Goal: Information Seeking & Learning: Learn about a topic

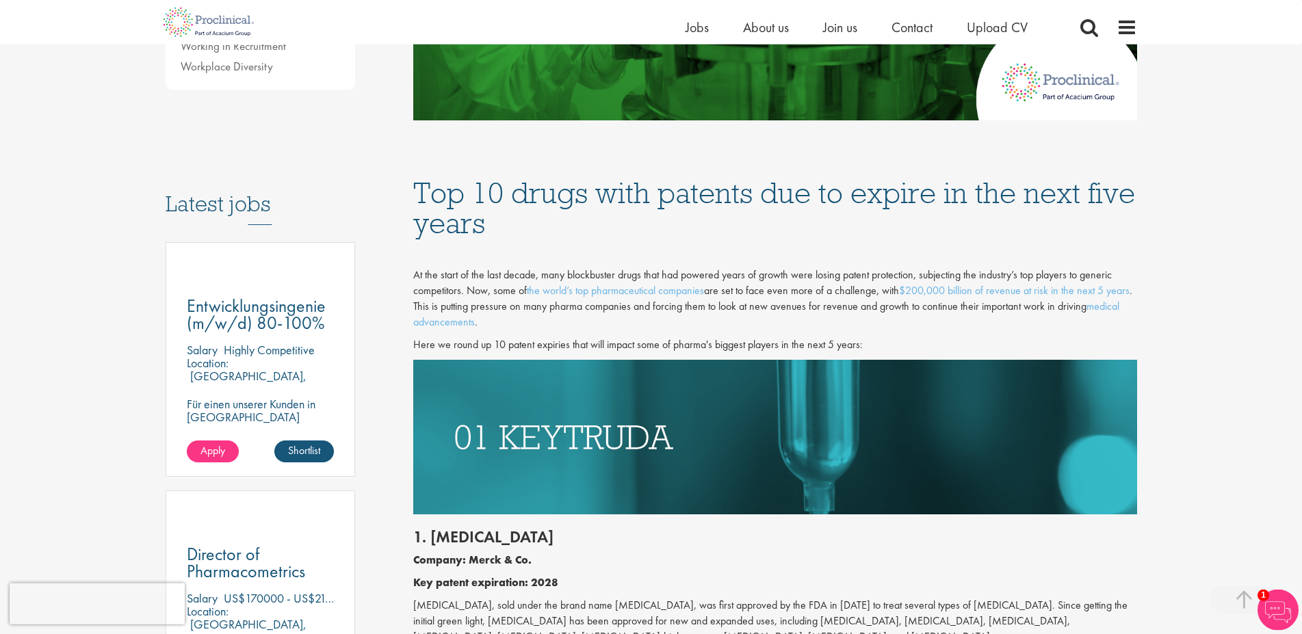
scroll to position [489, 0]
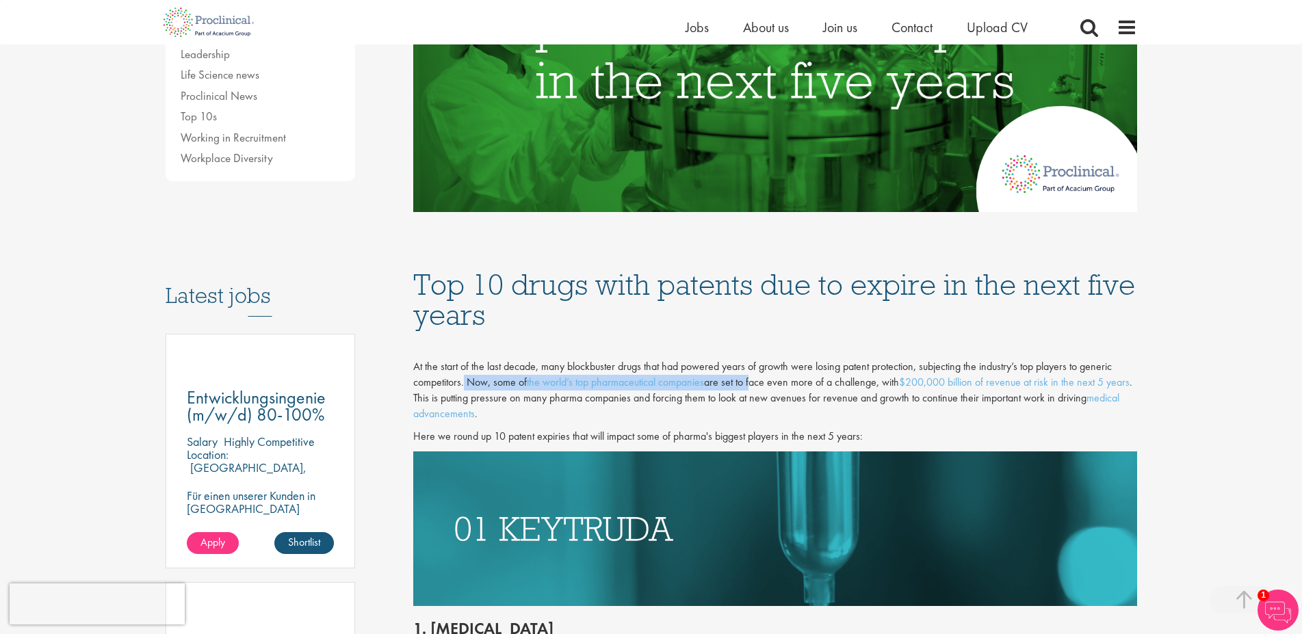
drag, startPoint x: 464, startPoint y: 380, endPoint x: 753, endPoint y: 387, distance: 289.5
click at [753, 387] on span "At the start of the last decade, many blockbuster drugs that had powered years …" at bounding box center [772, 390] width 719 height 62
click at [753, 386] on span "At the start of the last decade, many blockbuster drugs that had powered years …" at bounding box center [772, 390] width 719 height 62
drag, startPoint x: 723, startPoint y: 385, endPoint x: 825, endPoint y: 387, distance: 101.3
click at [825, 387] on span "At the start of the last decade, many blockbuster drugs that had powered years …" at bounding box center [772, 390] width 719 height 62
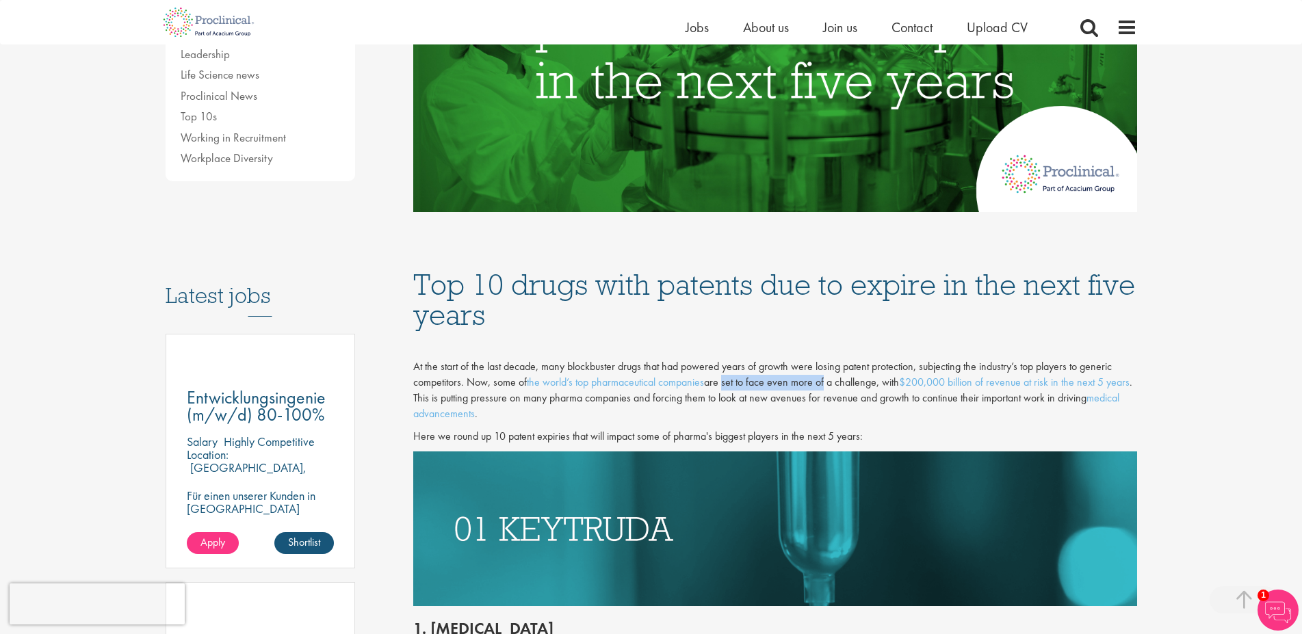
click at [825, 386] on span "At the start of the last decade, many blockbuster drugs that had powered years …" at bounding box center [772, 390] width 719 height 62
click at [804, 384] on span "At the start of the last decade, many blockbuster drugs that had powered years …" at bounding box center [772, 390] width 719 height 62
drag, startPoint x: 483, startPoint y: 396, endPoint x: 638, endPoint y: 396, distance: 154.6
click at [638, 396] on span "At the start of the last decade, many blockbuster drugs that had powered years …" at bounding box center [772, 390] width 719 height 62
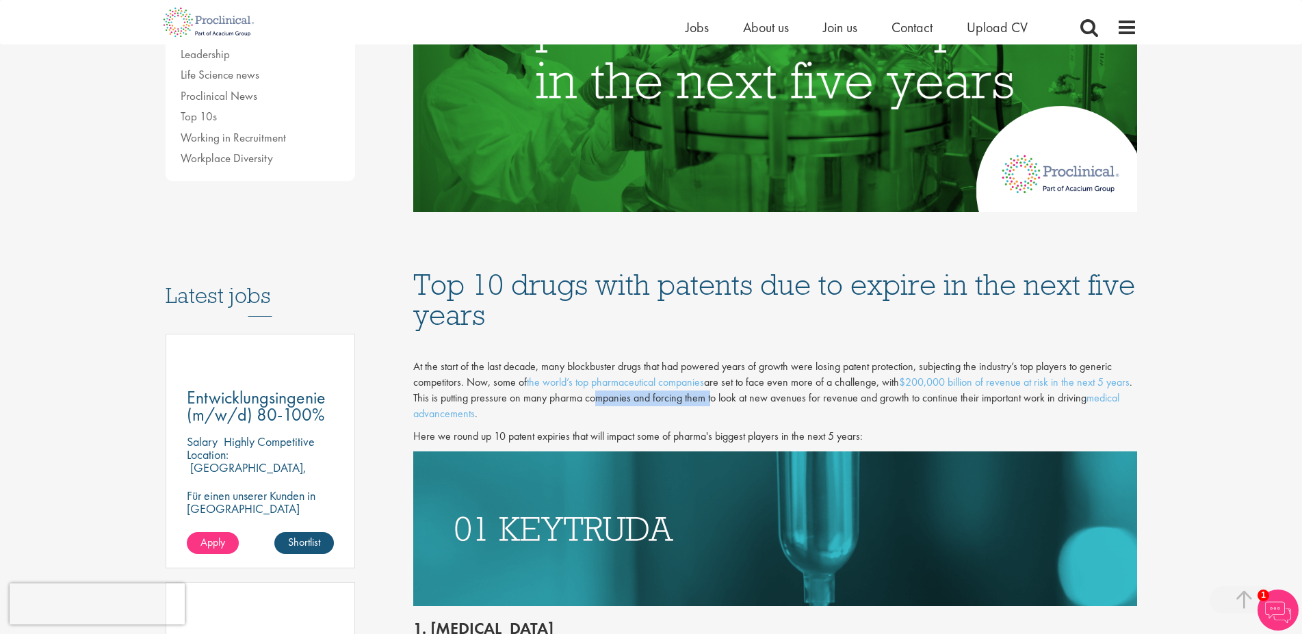
drag, startPoint x: 666, startPoint y: 402, endPoint x: 783, endPoint y: 403, distance: 117.7
click at [783, 403] on span "At the start of the last decade, many blockbuster drugs that had powered years …" at bounding box center [772, 390] width 719 height 62
click at [779, 402] on span "At the start of the last decade, many blockbuster drugs that had powered years …" at bounding box center [772, 390] width 719 height 62
drag, startPoint x: 736, startPoint y: 400, endPoint x: 859, endPoint y: 399, distance: 123.2
click at [859, 399] on span "At the start of the last decade, many blockbuster drugs that had powered years …" at bounding box center [772, 390] width 719 height 62
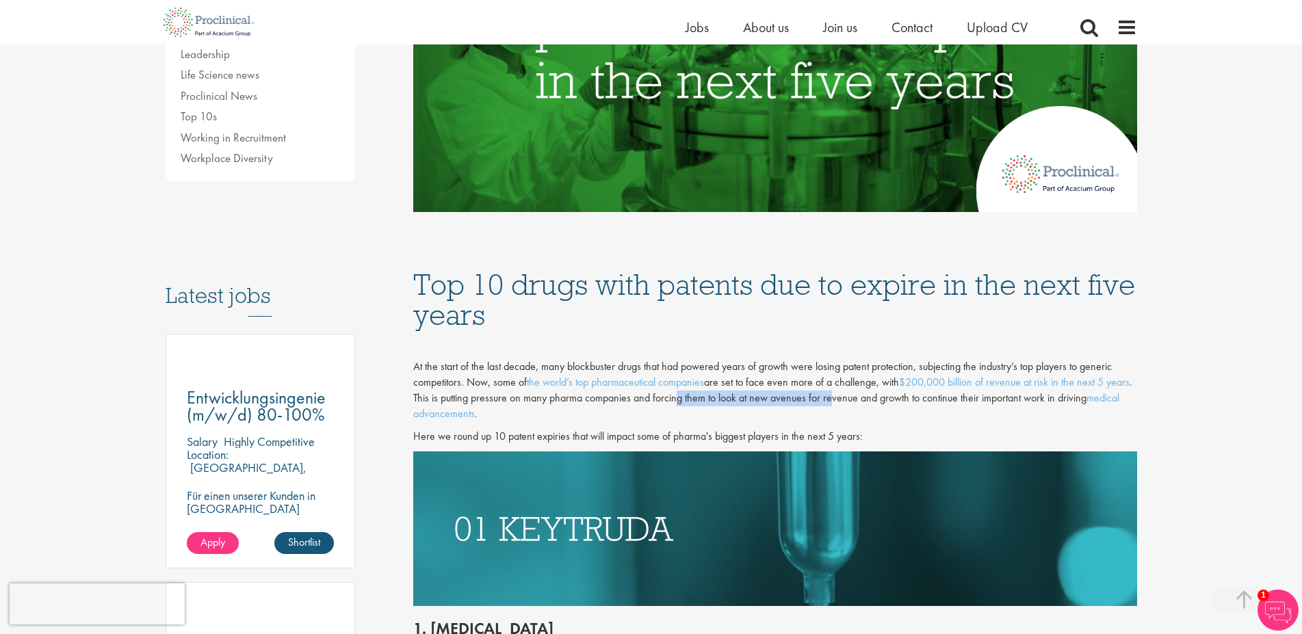
click at [857, 399] on span "At the start of the last decade, many blockbuster drugs that had powered years …" at bounding box center [772, 390] width 719 height 62
click at [822, 403] on span "At the start of the last decade, many blockbuster drugs that had powered years …" at bounding box center [772, 390] width 719 height 62
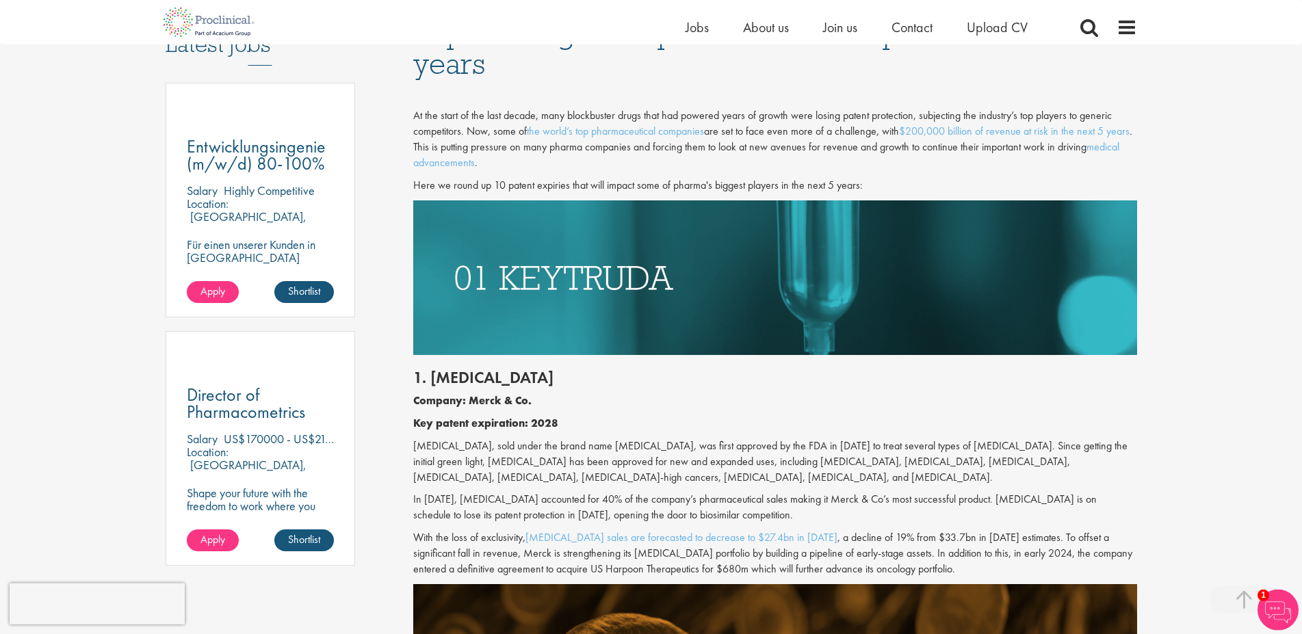
scroll to position [768, 0]
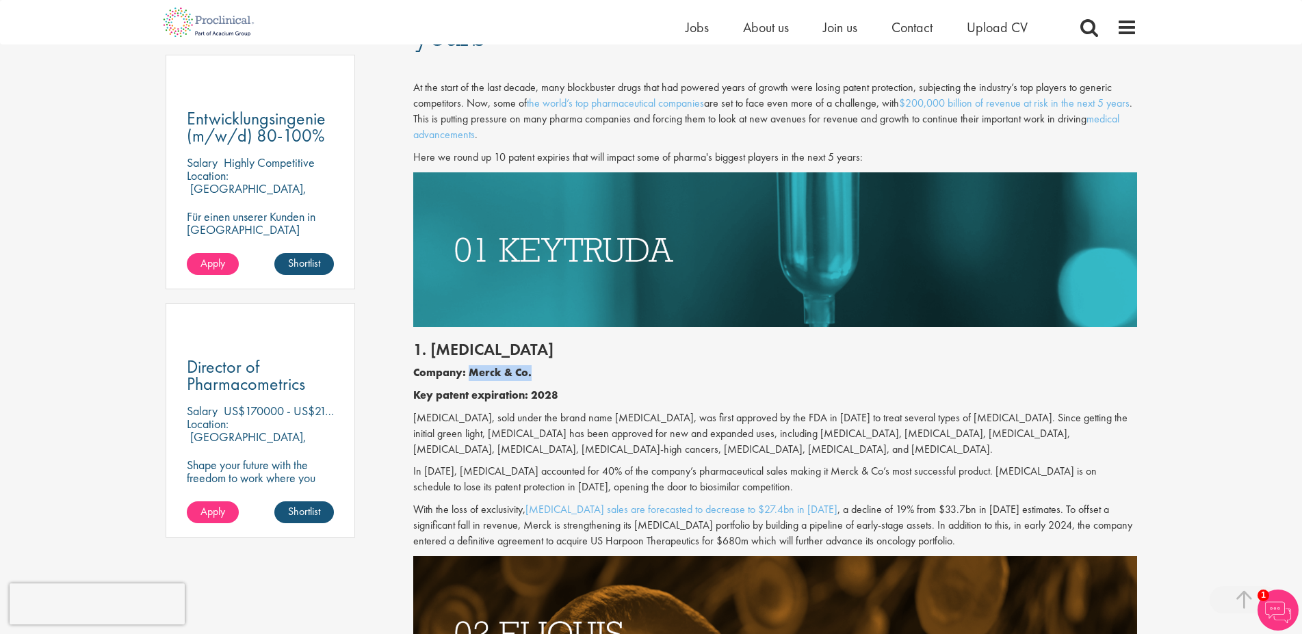
drag, startPoint x: 474, startPoint y: 367, endPoint x: 546, endPoint y: 366, distance: 72.5
click at [546, 366] on p "Company: Merck & Co." at bounding box center [775, 373] width 724 height 16
drag, startPoint x: 479, startPoint y: 471, endPoint x: 592, endPoint y: 472, distance: 112.9
click at [592, 472] on p "In [DATE], [MEDICAL_DATA] accounted for 40% of the company’s pharmaceutical sal…" at bounding box center [775, 479] width 724 height 31
click at [593, 472] on p "In [DATE], [MEDICAL_DATA] accounted for 40% of the company’s pharmaceutical sal…" at bounding box center [775, 479] width 724 height 31
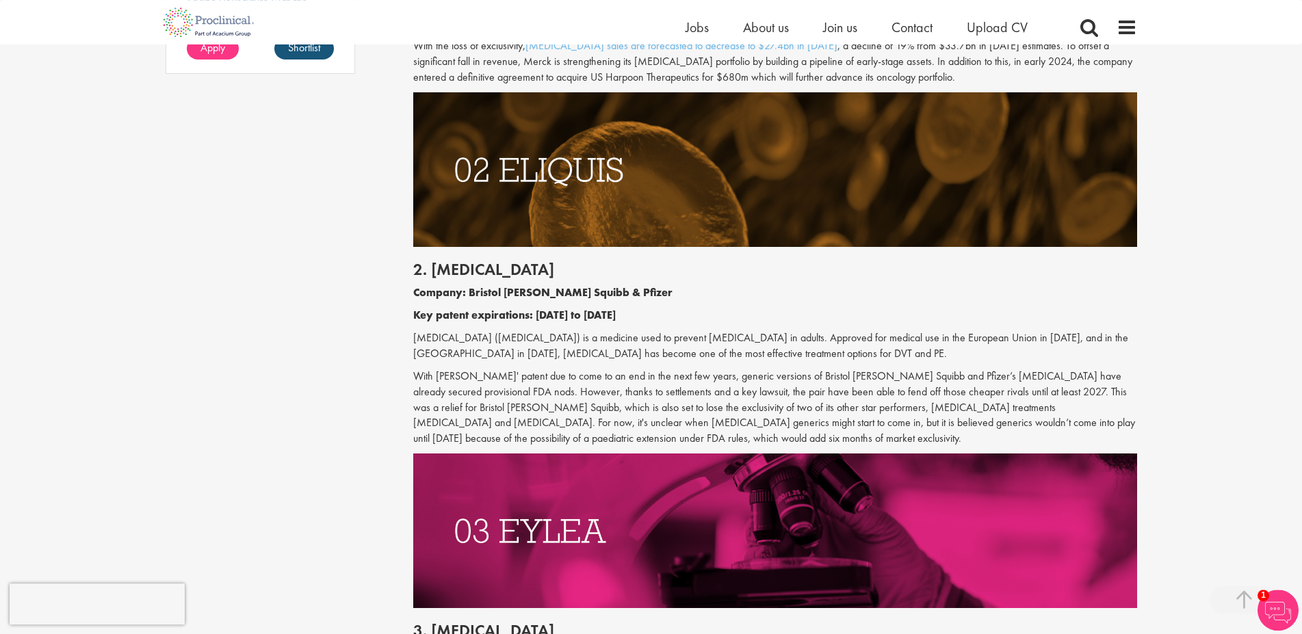
scroll to position [1256, 0]
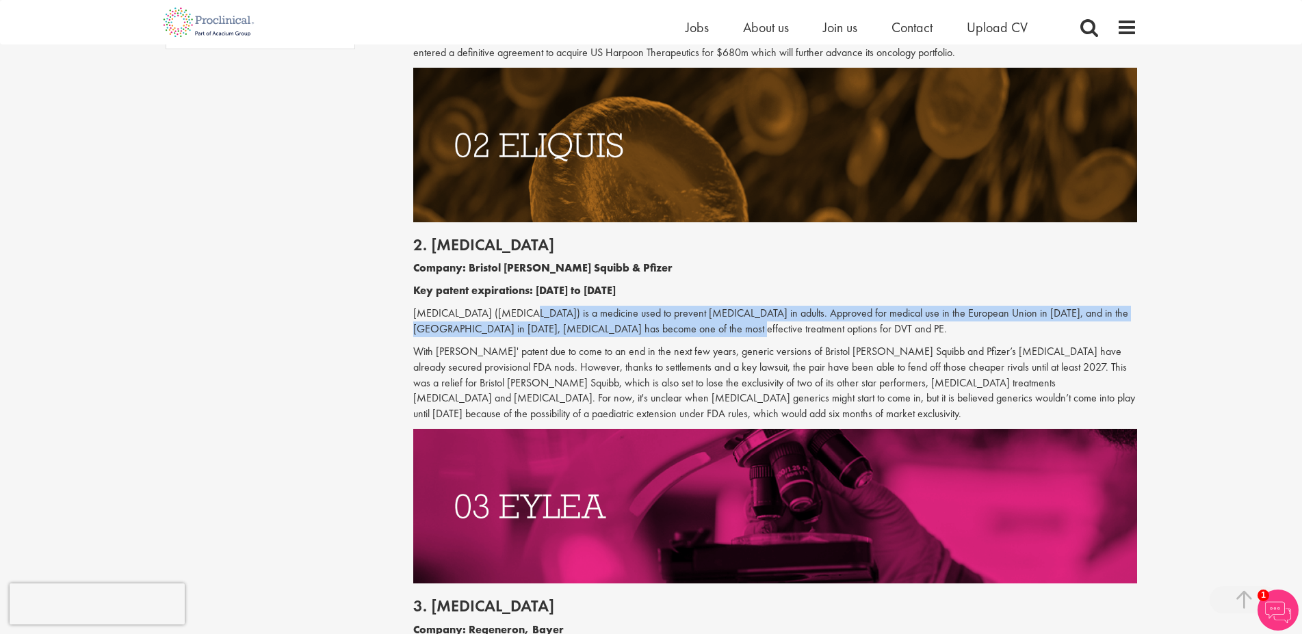
drag, startPoint x: 556, startPoint y: 317, endPoint x: 666, endPoint y: 323, distance: 109.6
click at [665, 323] on p "[MEDICAL_DATA] ([MEDICAL_DATA]) is a medicine used to prevent [MEDICAL_DATA] in…" at bounding box center [775, 321] width 724 height 31
click at [664, 316] on p "[MEDICAL_DATA] ([MEDICAL_DATA]) is a medicine used to prevent [MEDICAL_DATA] in…" at bounding box center [775, 321] width 724 height 31
drag, startPoint x: 543, startPoint y: 328, endPoint x: 642, endPoint y: 317, distance: 99.8
click at [642, 317] on p "[MEDICAL_DATA] ([MEDICAL_DATA]) is a medicine used to prevent [MEDICAL_DATA] in…" at bounding box center [775, 321] width 724 height 31
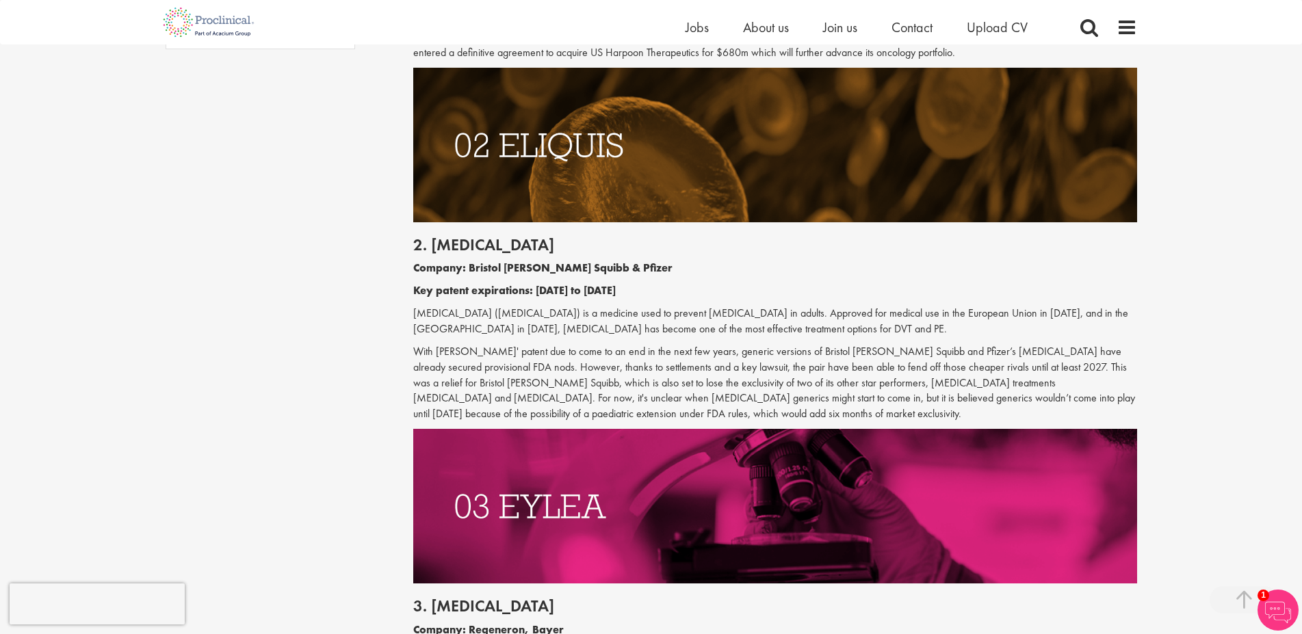
click at [636, 331] on p "[MEDICAL_DATA] ([MEDICAL_DATA]) is a medicine used to prevent [MEDICAL_DATA] in…" at bounding box center [775, 321] width 724 height 31
drag, startPoint x: 636, startPoint y: 331, endPoint x: 752, endPoint y: 333, distance: 116.3
click at [752, 333] on p "[MEDICAL_DATA] ([MEDICAL_DATA]) is a medicine used to prevent [MEDICAL_DATA] in…" at bounding box center [775, 321] width 724 height 31
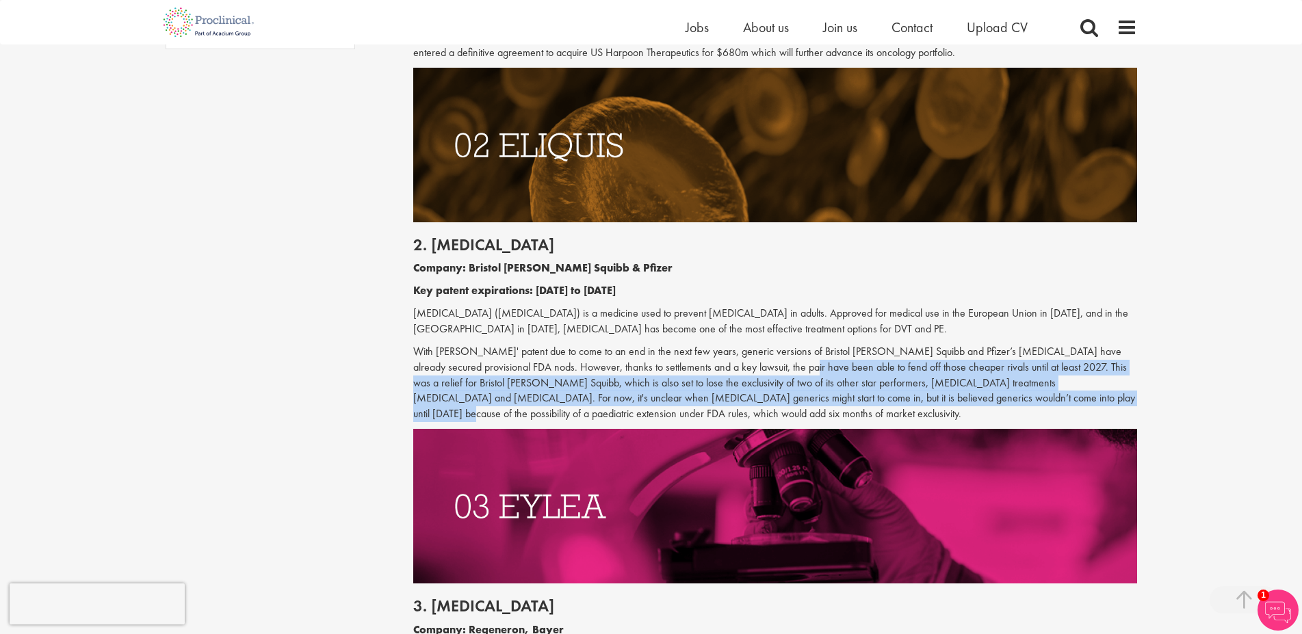
drag, startPoint x: 740, startPoint y: 370, endPoint x: 974, endPoint y: 406, distance: 236.1
click at [974, 406] on p "With [PERSON_NAME]' patent due to come to an end in the next few years, generic…" at bounding box center [775, 383] width 724 height 78
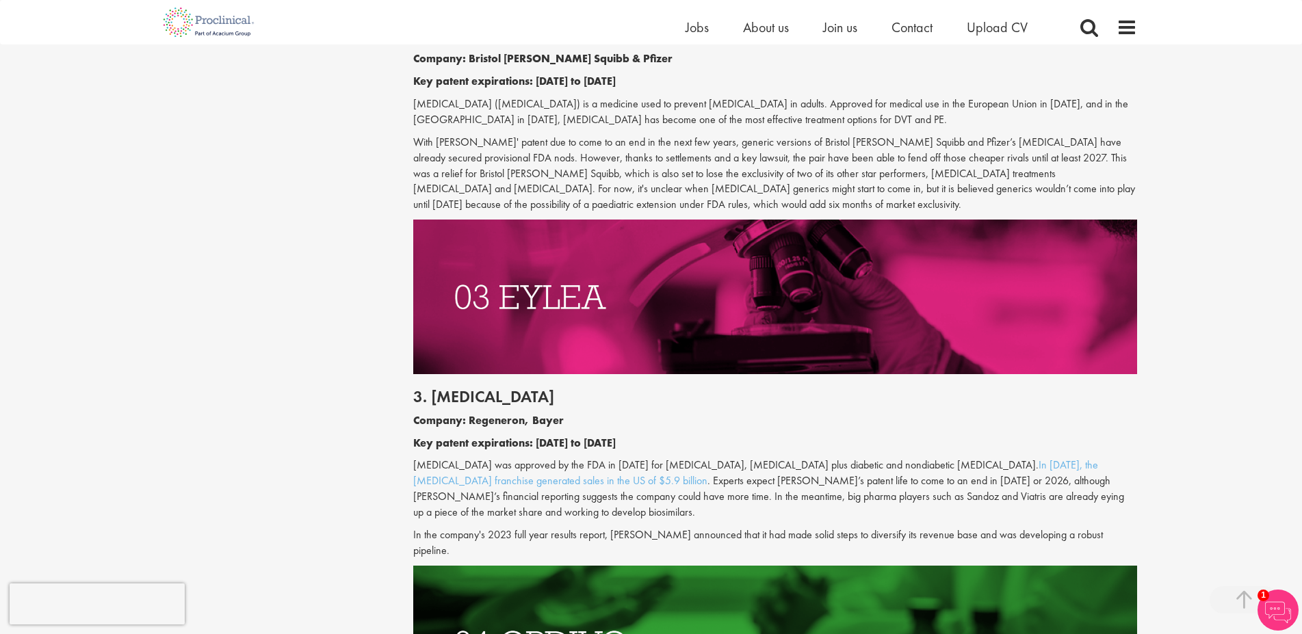
scroll to position [1535, 0]
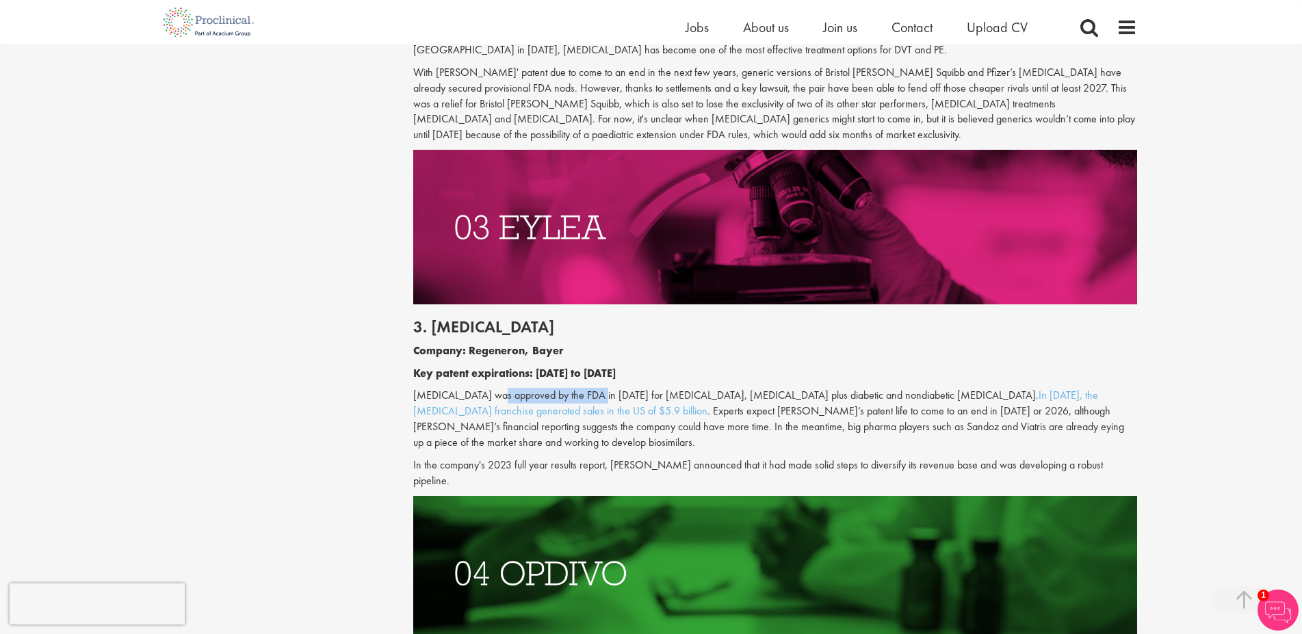
drag, startPoint x: 495, startPoint y: 397, endPoint x: 595, endPoint y: 397, distance: 100.6
click at [595, 397] on p "[MEDICAL_DATA] was approved by the FDA in [DATE] for [MEDICAL_DATA], [MEDICAL_D…" at bounding box center [775, 419] width 724 height 62
drag, startPoint x: 597, startPoint y: 397, endPoint x: 628, endPoint y: 397, distance: 30.8
click at [628, 397] on p "[MEDICAL_DATA] was approved by the FDA in [DATE] for [MEDICAL_DATA], [MEDICAL_D…" at bounding box center [775, 419] width 724 height 62
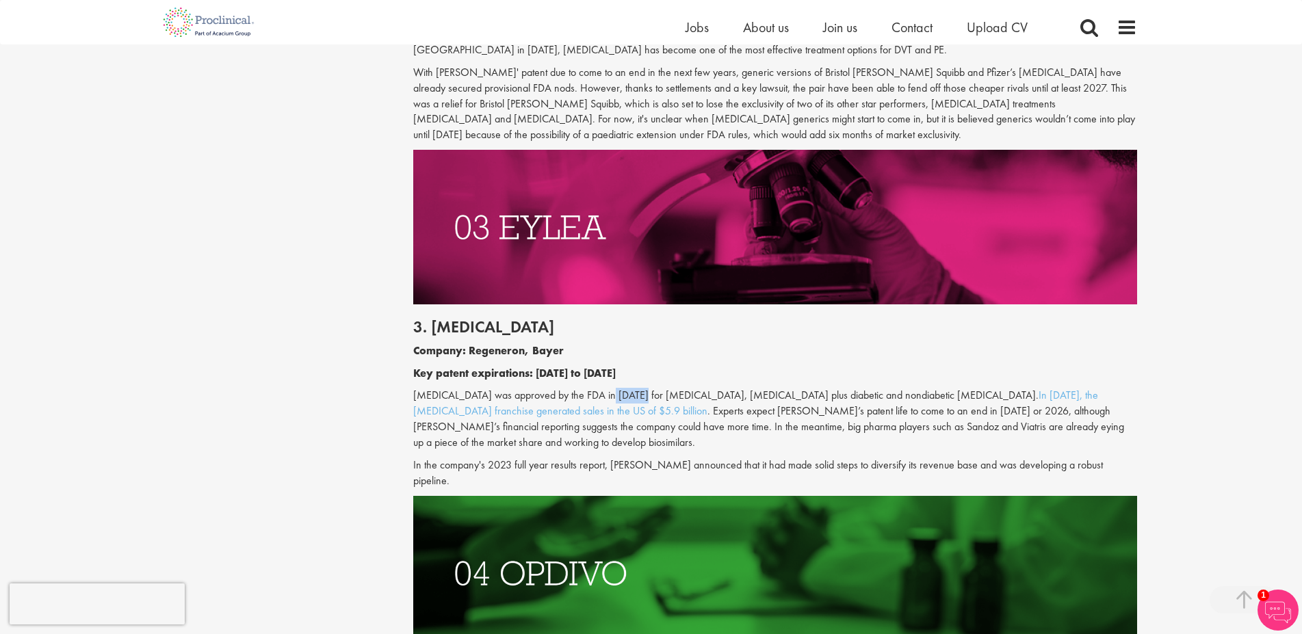
click at [628, 397] on p "[MEDICAL_DATA] was approved by the FDA in [DATE] for [MEDICAL_DATA], [MEDICAL_D…" at bounding box center [775, 419] width 724 height 62
drag, startPoint x: 640, startPoint y: 415, endPoint x: 719, endPoint y: 408, distance: 79.0
click at [719, 408] on p "[MEDICAL_DATA] was approved by the FDA in [DATE] for [MEDICAL_DATA], [MEDICAL_D…" at bounding box center [775, 419] width 724 height 62
drag, startPoint x: 719, startPoint y: 411, endPoint x: 792, endPoint y: 411, distance: 73.2
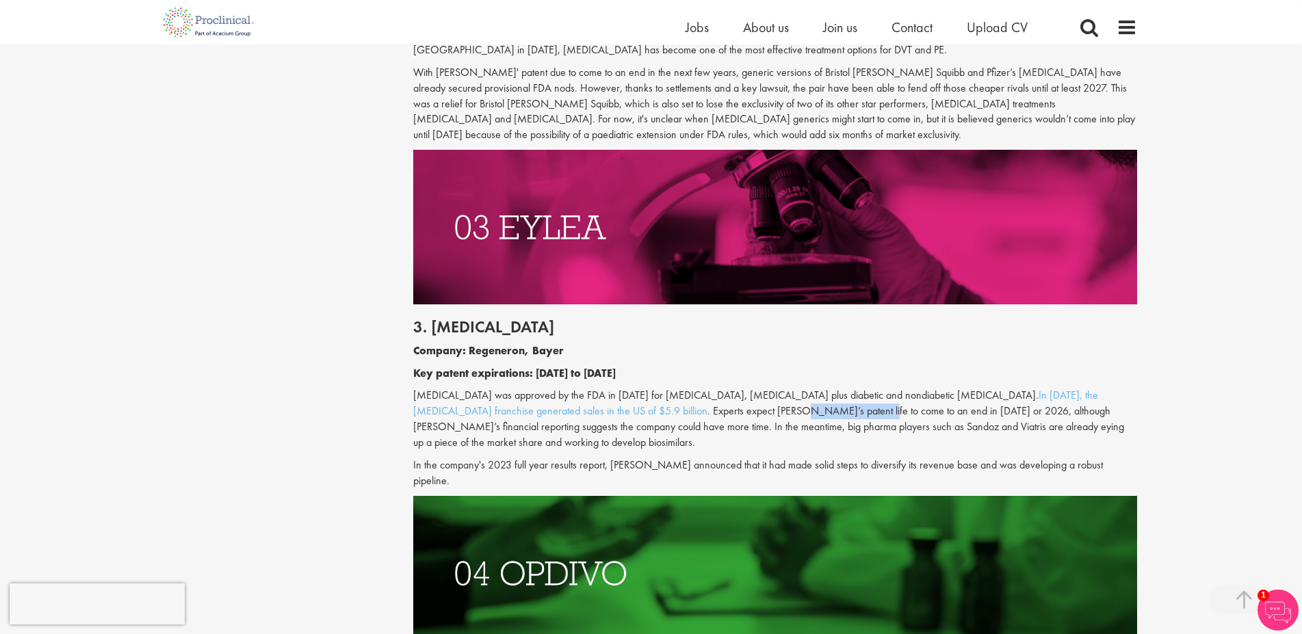
click at [792, 411] on p "[MEDICAL_DATA] was approved by the FDA in [DATE] for [MEDICAL_DATA], [MEDICAL_D…" at bounding box center [775, 419] width 724 height 62
drag, startPoint x: 436, startPoint y: 426, endPoint x: 495, endPoint y: 428, distance: 58.9
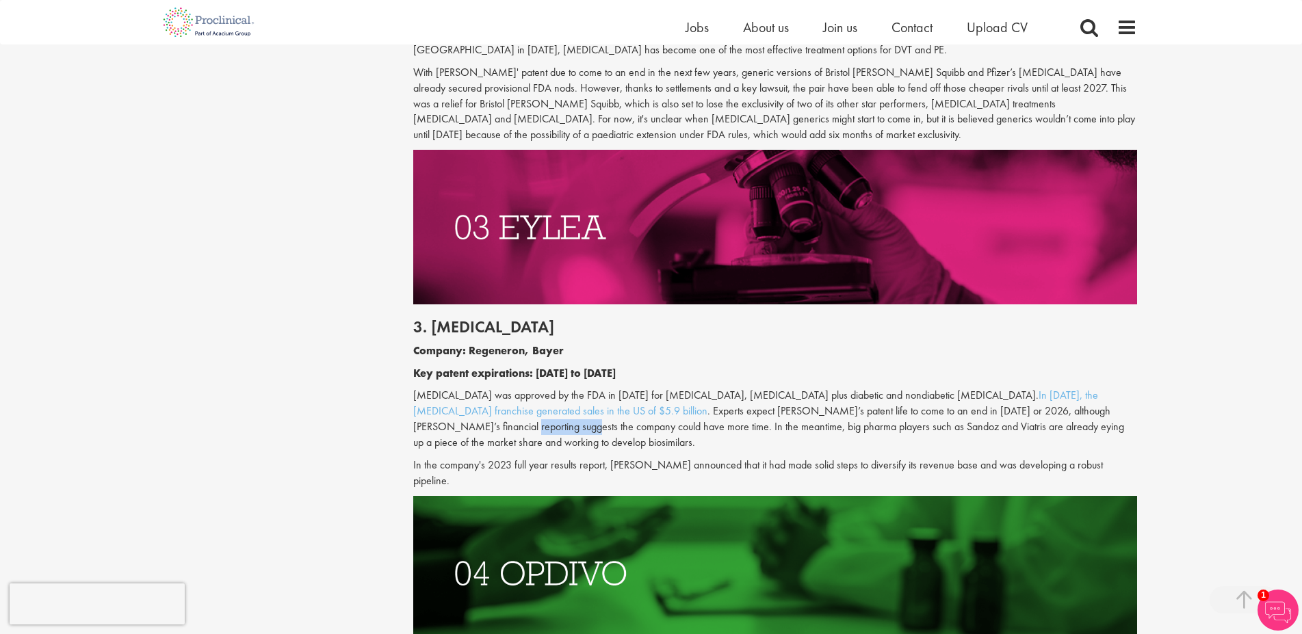
click at [495, 428] on p "[MEDICAL_DATA] was approved by the FDA in [DATE] for [MEDICAL_DATA], [MEDICAL_D…" at bounding box center [775, 419] width 724 height 62
drag, startPoint x: 513, startPoint y: 428, endPoint x: 611, endPoint y: 428, distance: 98.5
click at [611, 428] on p "[MEDICAL_DATA] was approved by the FDA in [DATE] for [MEDICAL_DATA], [MEDICAL_D…" at bounding box center [775, 419] width 724 height 62
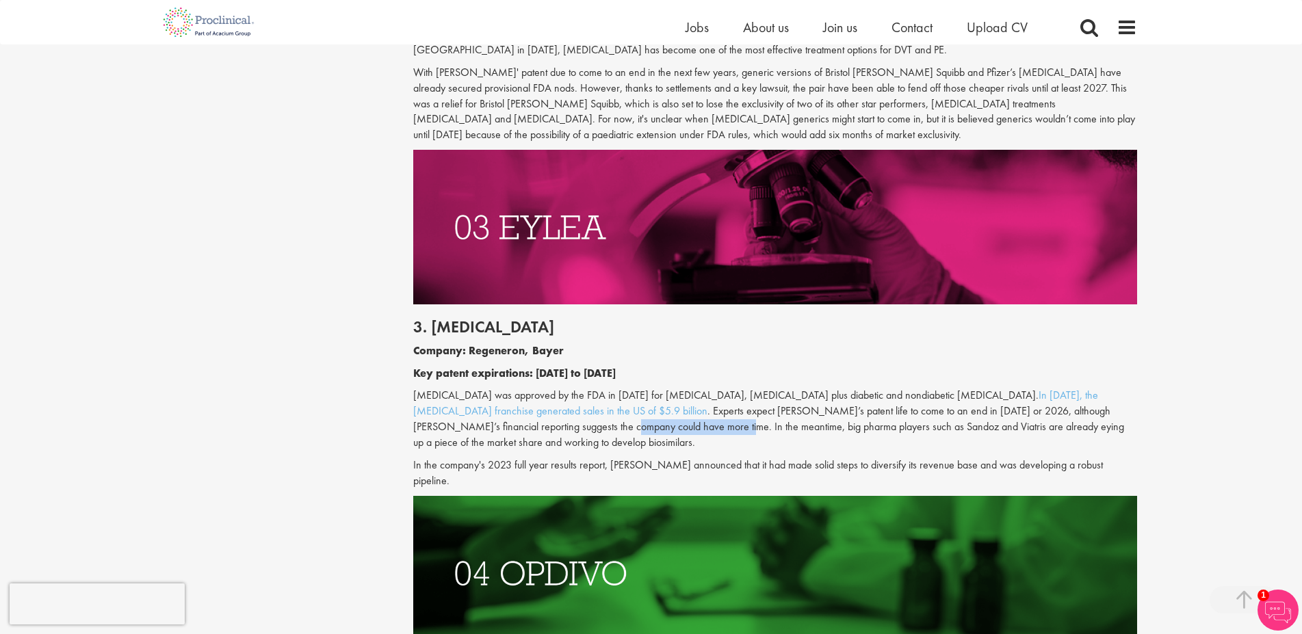
drag, startPoint x: 568, startPoint y: 428, endPoint x: 648, endPoint y: 428, distance: 80.1
click at [648, 428] on p "[MEDICAL_DATA] was approved by the FDA in [DATE] for [MEDICAL_DATA], [MEDICAL_D…" at bounding box center [775, 419] width 724 height 62
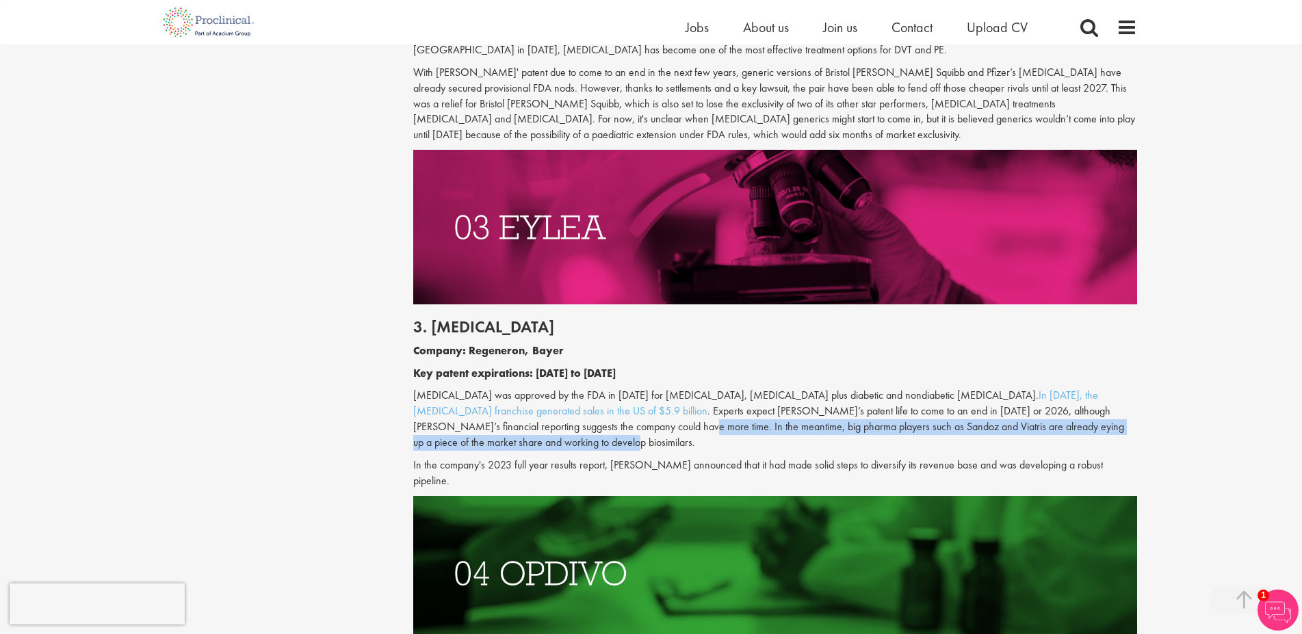
drag, startPoint x: 607, startPoint y: 430, endPoint x: 779, endPoint y: 441, distance: 172.7
click at [779, 441] on p "[MEDICAL_DATA] was approved by the FDA in [DATE] for [MEDICAL_DATA], [MEDICAL_D…" at bounding box center [775, 419] width 724 height 62
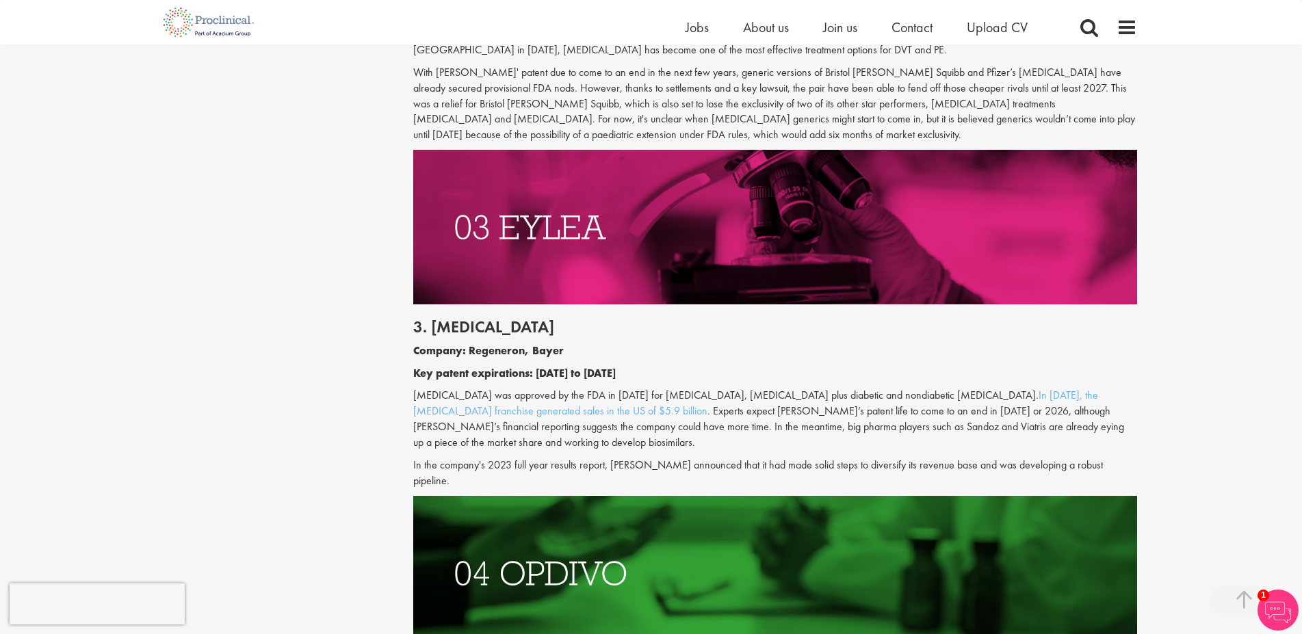
click at [779, 441] on p "[MEDICAL_DATA] was approved by the FDA in [DATE] for [MEDICAL_DATA], [MEDICAL_D…" at bounding box center [775, 419] width 724 height 62
drag, startPoint x: 799, startPoint y: 430, endPoint x: 877, endPoint y: 429, distance: 78.7
click at [877, 429] on p "[MEDICAL_DATA] was approved by the FDA in [DATE] for [MEDICAL_DATA], [MEDICAL_D…" at bounding box center [775, 419] width 724 height 62
drag, startPoint x: 506, startPoint y: 444, endPoint x: 575, endPoint y: 445, distance: 69.1
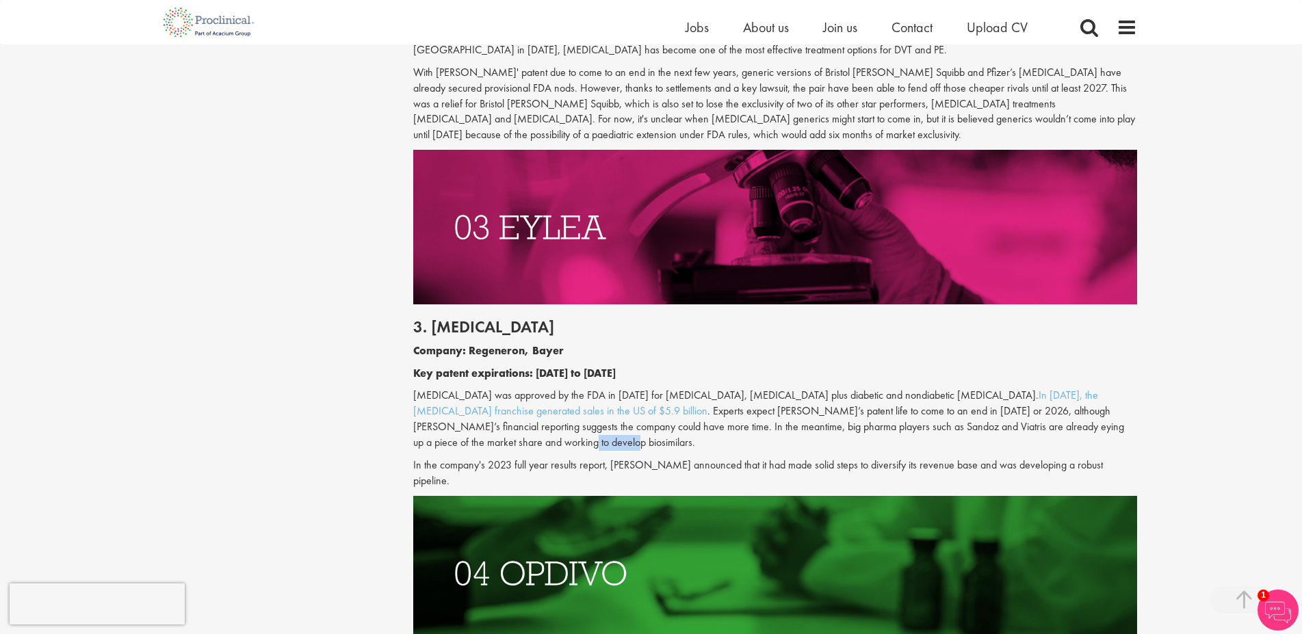
click at [575, 445] on p "[MEDICAL_DATA] was approved by the FDA in [DATE] for [MEDICAL_DATA], [MEDICAL_D…" at bounding box center [775, 419] width 724 height 62
drag, startPoint x: 599, startPoint y: 459, endPoint x: 649, endPoint y: 457, distance: 49.3
click at [649, 457] on div "3. [MEDICAL_DATA] Company: Regeneron, Bayer Key patent expirations: [DATE] to […" at bounding box center [775, 399] width 744 height 191
click at [657, 450] on p "[MEDICAL_DATA] was approved by the FDA in [DATE] for [MEDICAL_DATA], [MEDICAL_D…" at bounding box center [775, 419] width 724 height 62
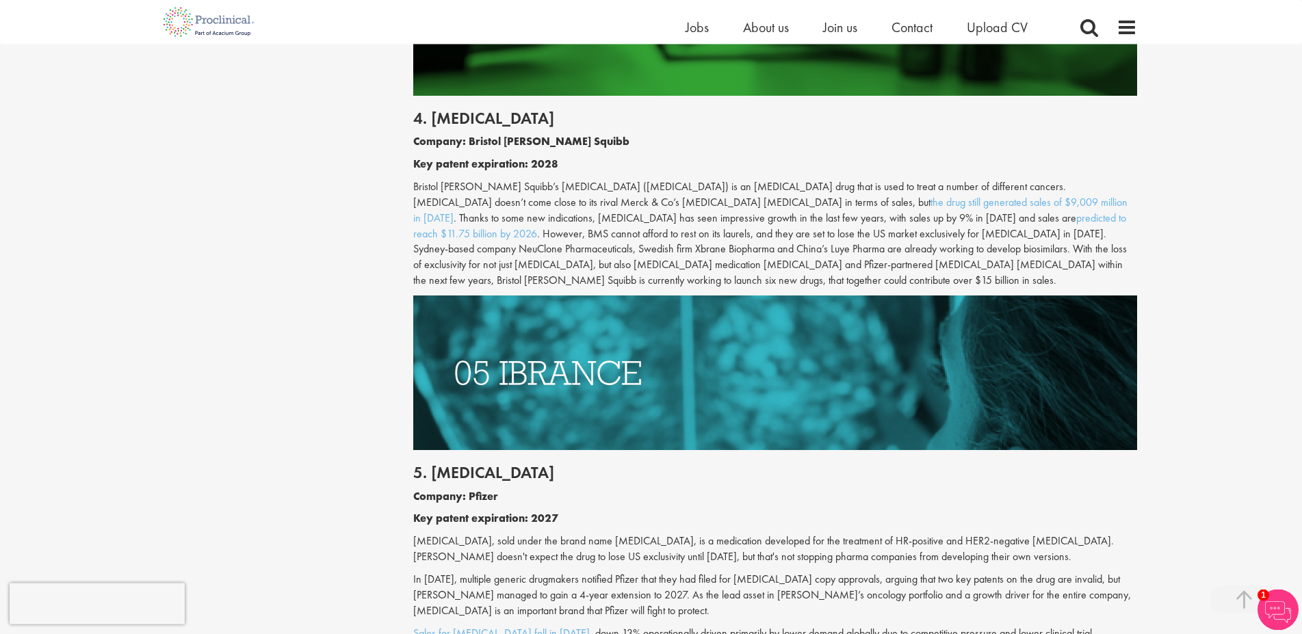
scroll to position [2094, 0]
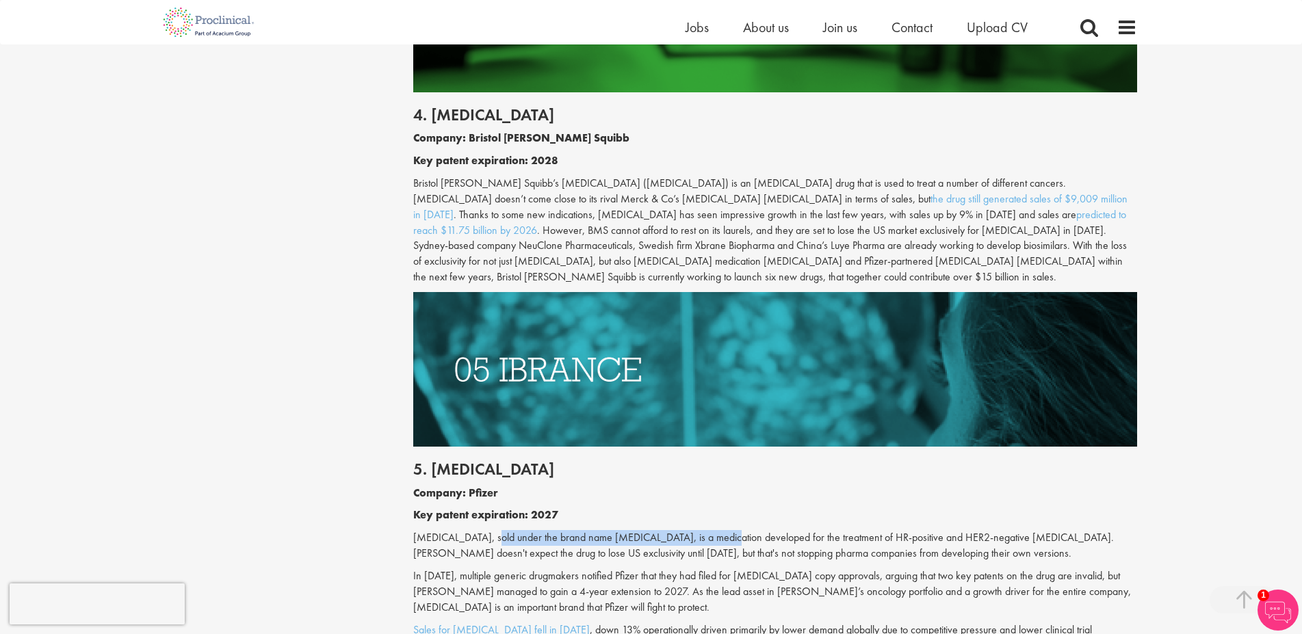
drag, startPoint x: 536, startPoint y: 503, endPoint x: 724, endPoint y: 503, distance: 187.5
click at [724, 530] on p "[MEDICAL_DATA], sold under the brand name [MEDICAL_DATA], is a medication devel…" at bounding box center [775, 545] width 724 height 31
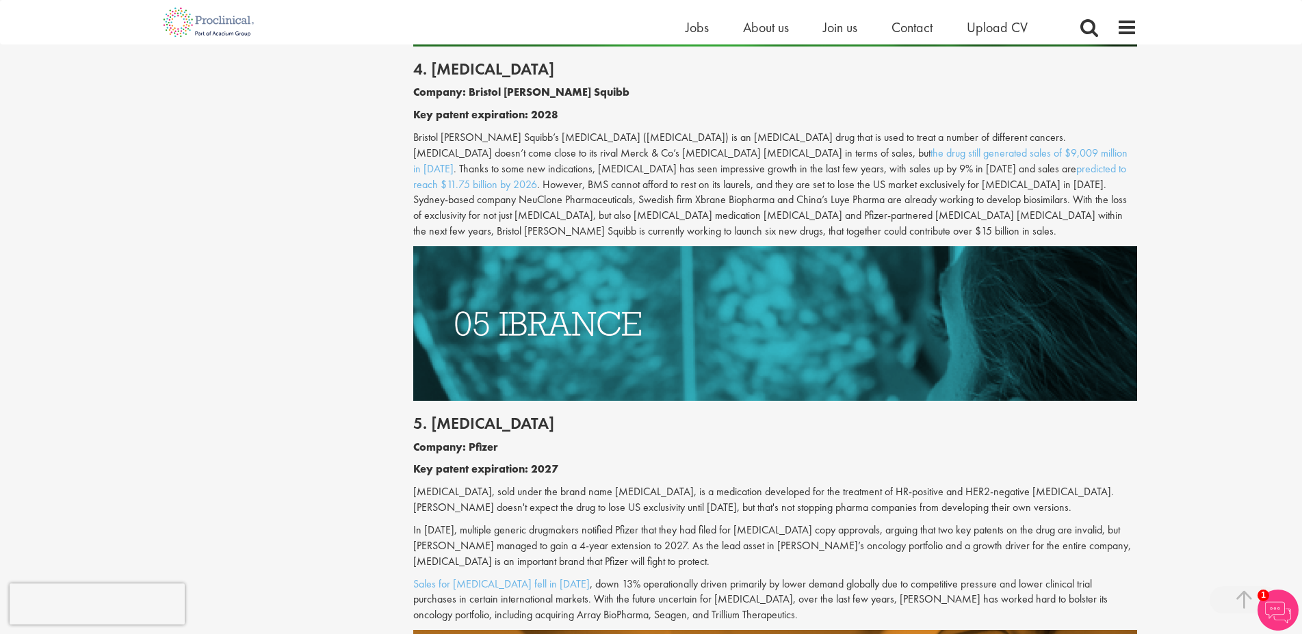
scroll to position [2164, 0]
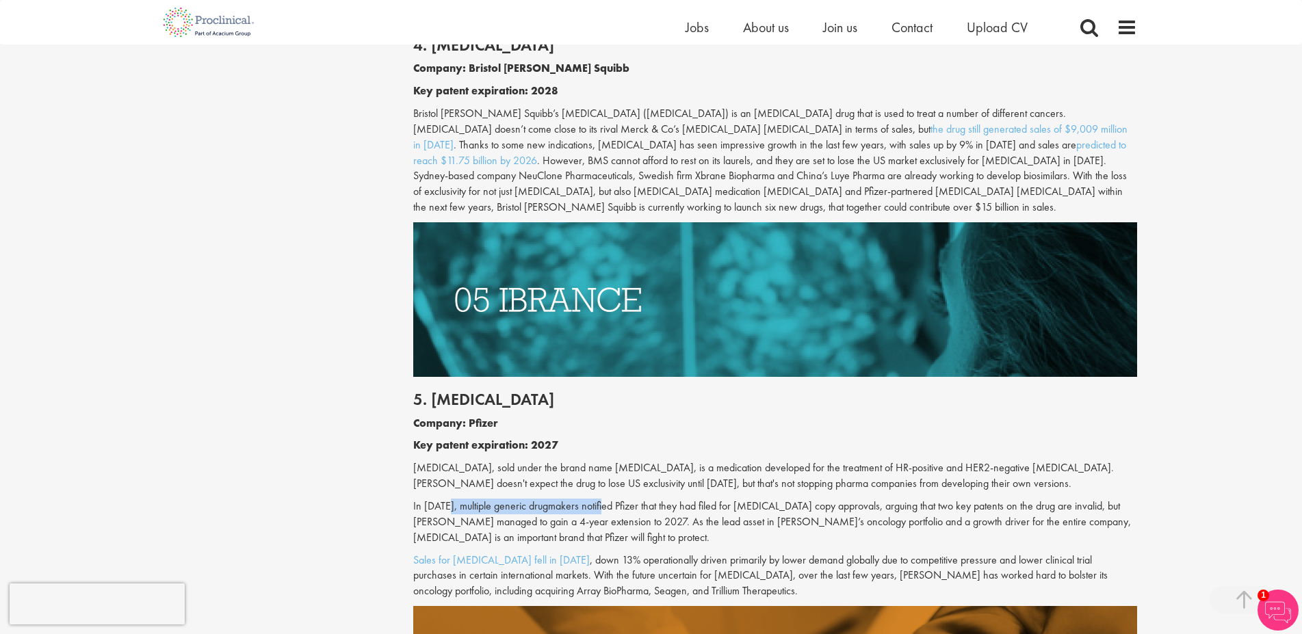
drag, startPoint x: 454, startPoint y: 469, endPoint x: 608, endPoint y: 472, distance: 153.3
click at [608, 499] on p "In [DATE], multiple generic drugmakers notified Pfizer that they had filed for …" at bounding box center [775, 522] width 724 height 47
click at [563, 499] on p "In [DATE], multiple generic drugmakers notified Pfizer that they had filed for …" at bounding box center [775, 522] width 724 height 47
drag, startPoint x: 463, startPoint y: 493, endPoint x: 624, endPoint y: 491, distance: 160.8
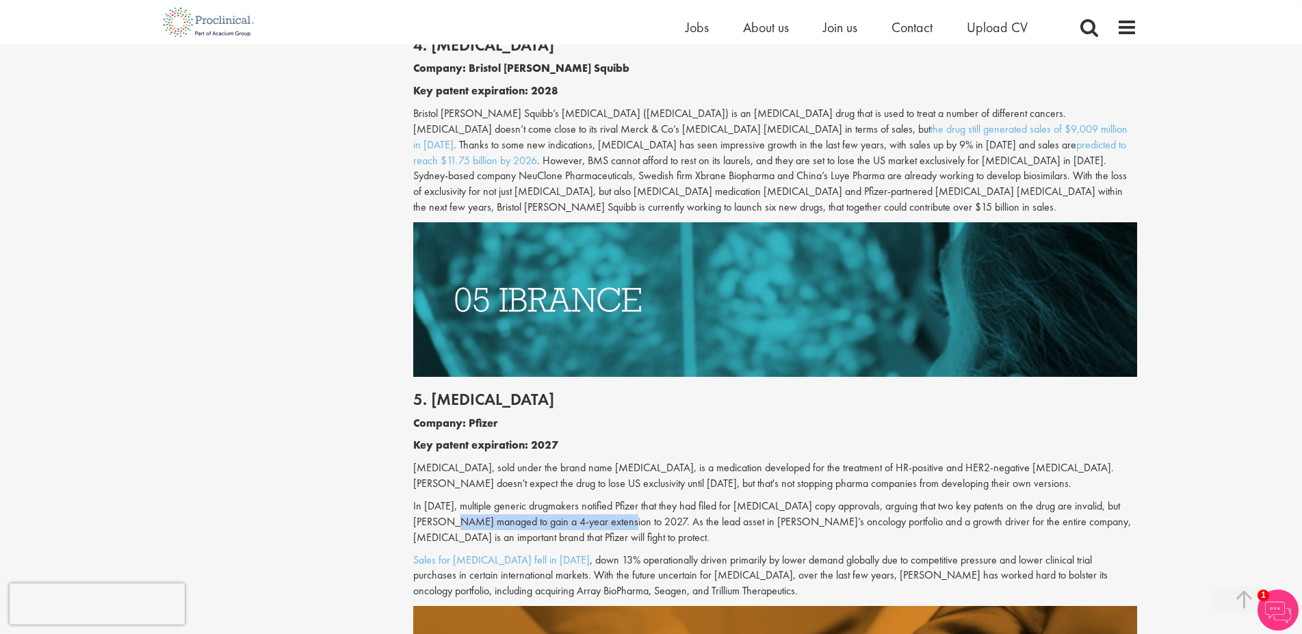
click at [624, 499] on p "In [DATE], multiple generic drugmakers notified Pfizer that they had filed for …" at bounding box center [775, 522] width 724 height 47
drag, startPoint x: 612, startPoint y: 491, endPoint x: 814, endPoint y: 490, distance: 202.5
click at [814, 499] on p "In [DATE], multiple generic drugmakers notified Pfizer that they had filed for …" at bounding box center [775, 522] width 724 height 47
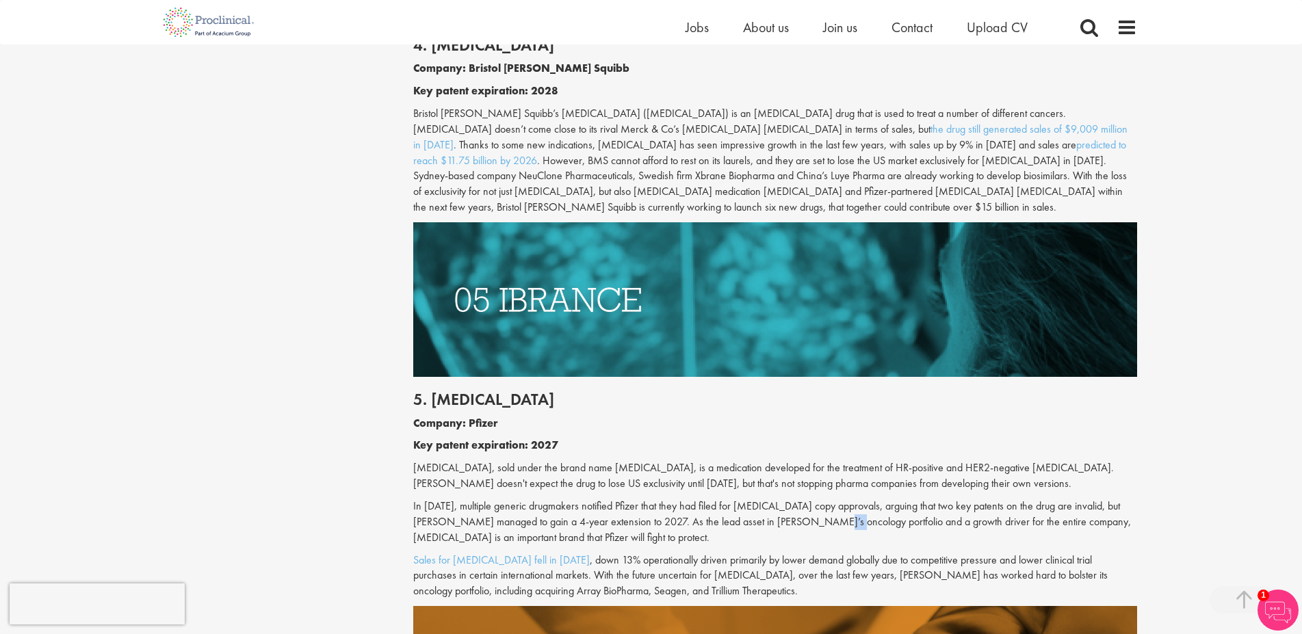
click at [814, 499] on p "In [DATE], multiple generic drugmakers notified Pfizer that they had filed for …" at bounding box center [775, 522] width 724 height 47
click at [764, 508] on p "In [DATE], multiple generic drugmakers notified Pfizer that they had filed for …" at bounding box center [775, 522] width 724 height 47
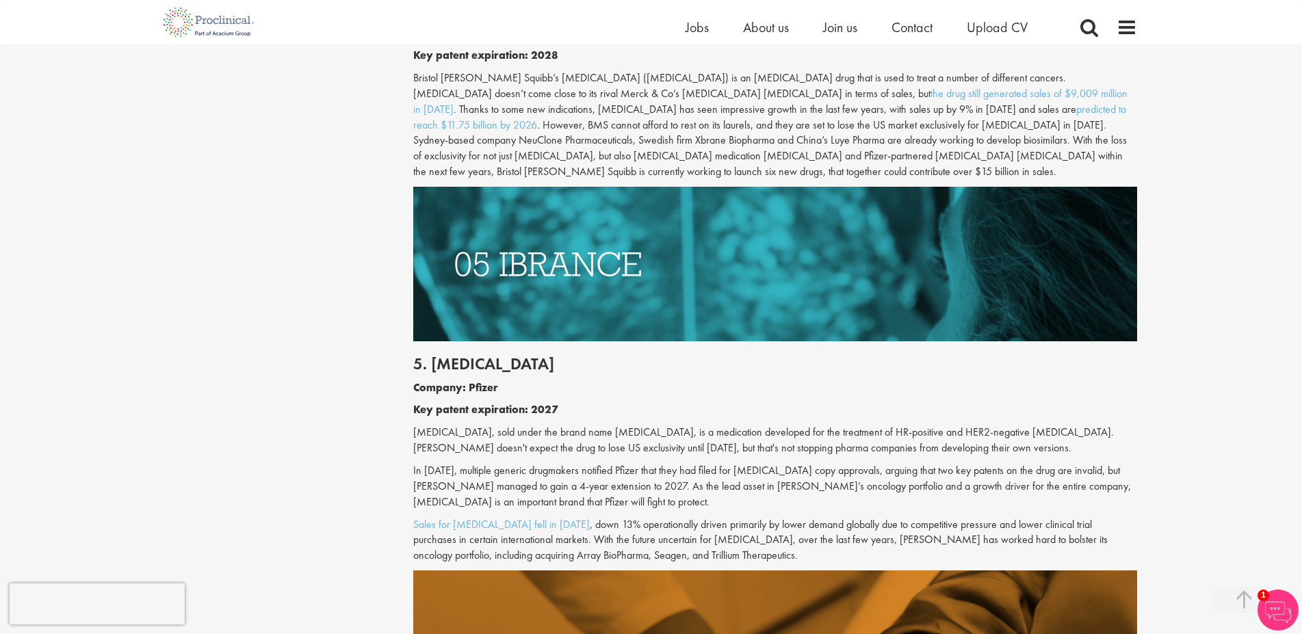
scroll to position [2233, 0]
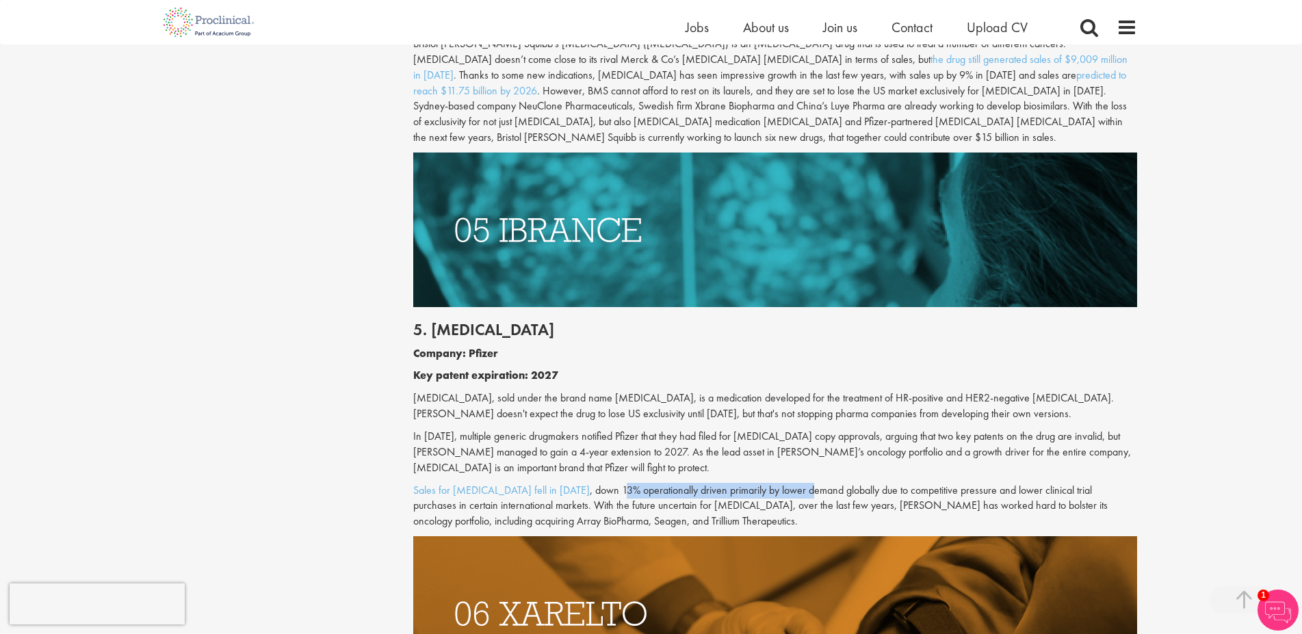
drag, startPoint x: 580, startPoint y: 458, endPoint x: 772, endPoint y: 457, distance: 192.3
click at [771, 483] on p "Sales for [MEDICAL_DATA] fell in [DATE] , down 13% operationally driven primari…" at bounding box center [775, 506] width 724 height 47
click at [772, 483] on p "Sales for [MEDICAL_DATA] fell in [DATE] , down 13% operationally driven primari…" at bounding box center [775, 506] width 724 height 47
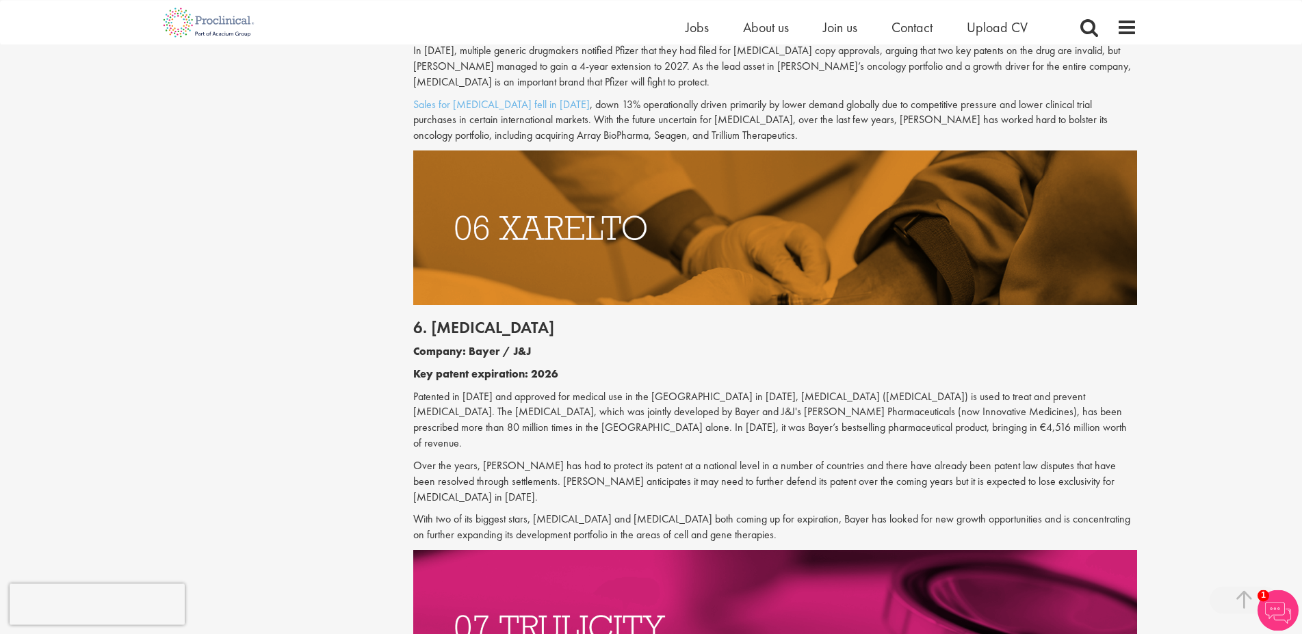
scroll to position [2582, 0]
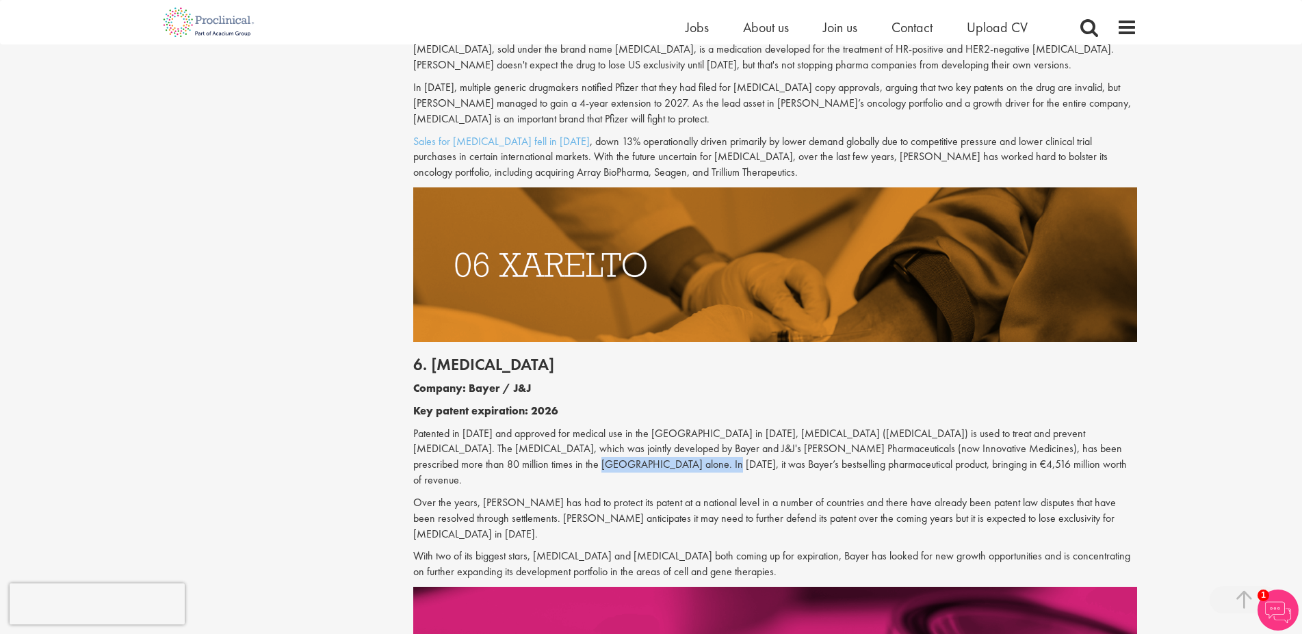
drag, startPoint x: 445, startPoint y: 438, endPoint x: 560, endPoint y: 437, distance: 115.0
click at [560, 437] on p "Patented in [DATE] and approved for medical use in the [GEOGRAPHIC_DATA] in [DA…" at bounding box center [775, 457] width 724 height 62
drag, startPoint x: 485, startPoint y: 437, endPoint x: 631, endPoint y: 438, distance: 145.8
click at [631, 438] on p "Patented in [DATE] and approved for medical use in the [GEOGRAPHIC_DATA] in [DA…" at bounding box center [775, 457] width 724 height 62
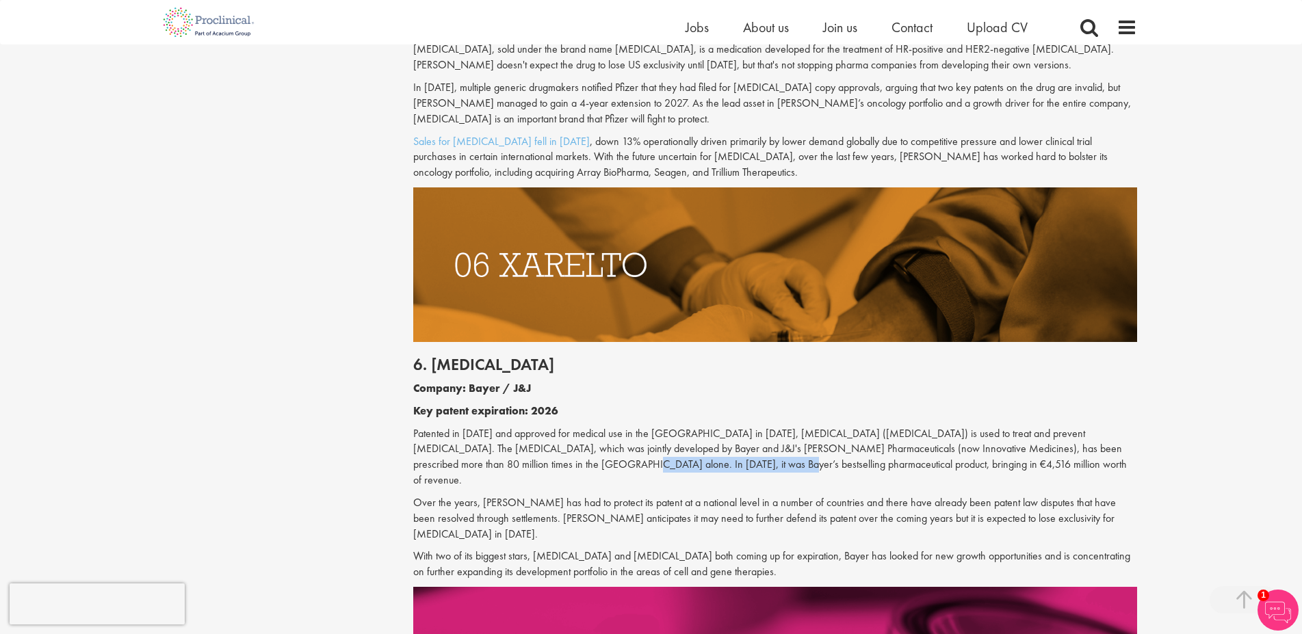
click at [631, 438] on p "Patented in [DATE] and approved for medical use in the [GEOGRAPHIC_DATA] in [DA…" at bounding box center [775, 457] width 724 height 62
drag, startPoint x: 710, startPoint y: 439, endPoint x: 787, endPoint y: 440, distance: 77.3
click at [787, 440] on p "Patented in [DATE] and approved for medical use in the [GEOGRAPHIC_DATA] in [DA…" at bounding box center [775, 457] width 724 height 62
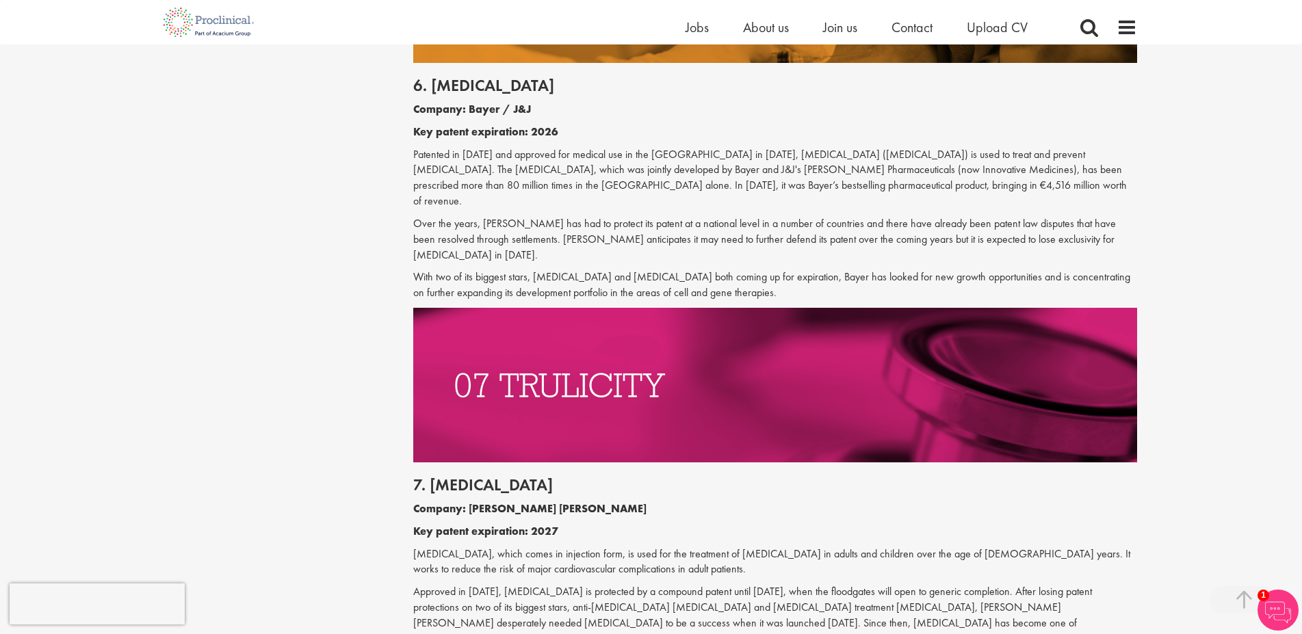
scroll to position [2931, 0]
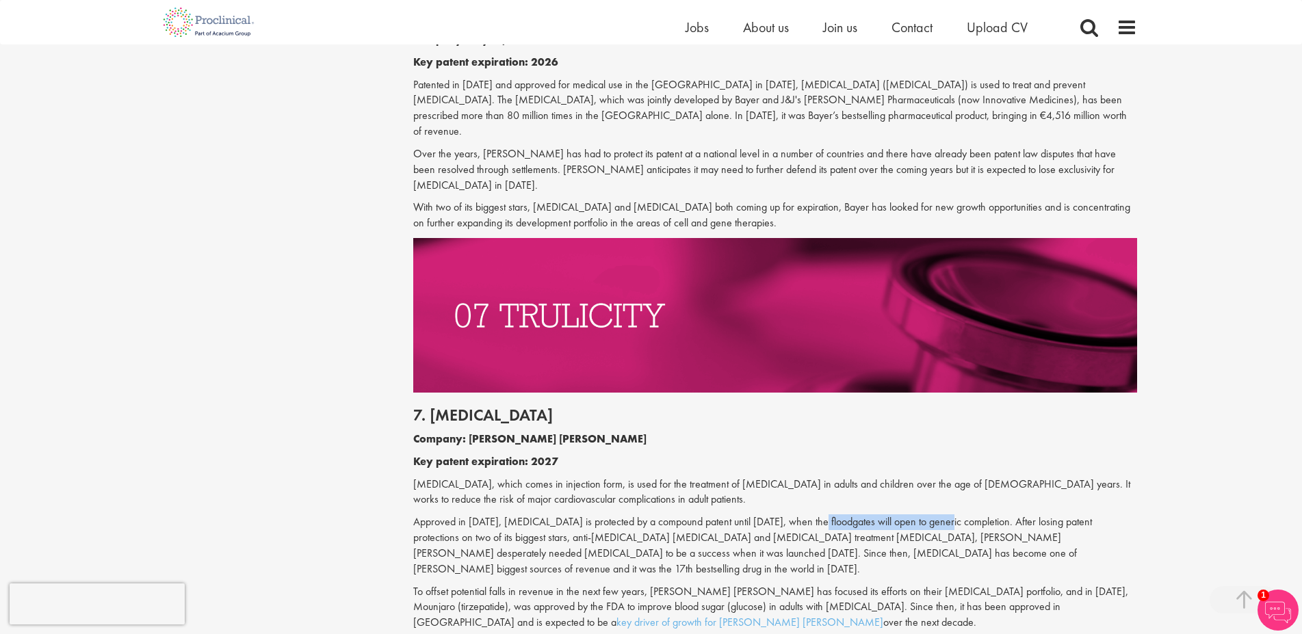
drag, startPoint x: 812, startPoint y: 465, endPoint x: 966, endPoint y: 459, distance: 153.4
click at [966, 515] on p "Approved in [DATE], [MEDICAL_DATA] is protected by a compound patent until [DAT…" at bounding box center [775, 546] width 724 height 62
click at [1012, 477] on p "[MEDICAL_DATA], which comes in injection form, is used for the treatment of [ME…" at bounding box center [775, 492] width 724 height 31
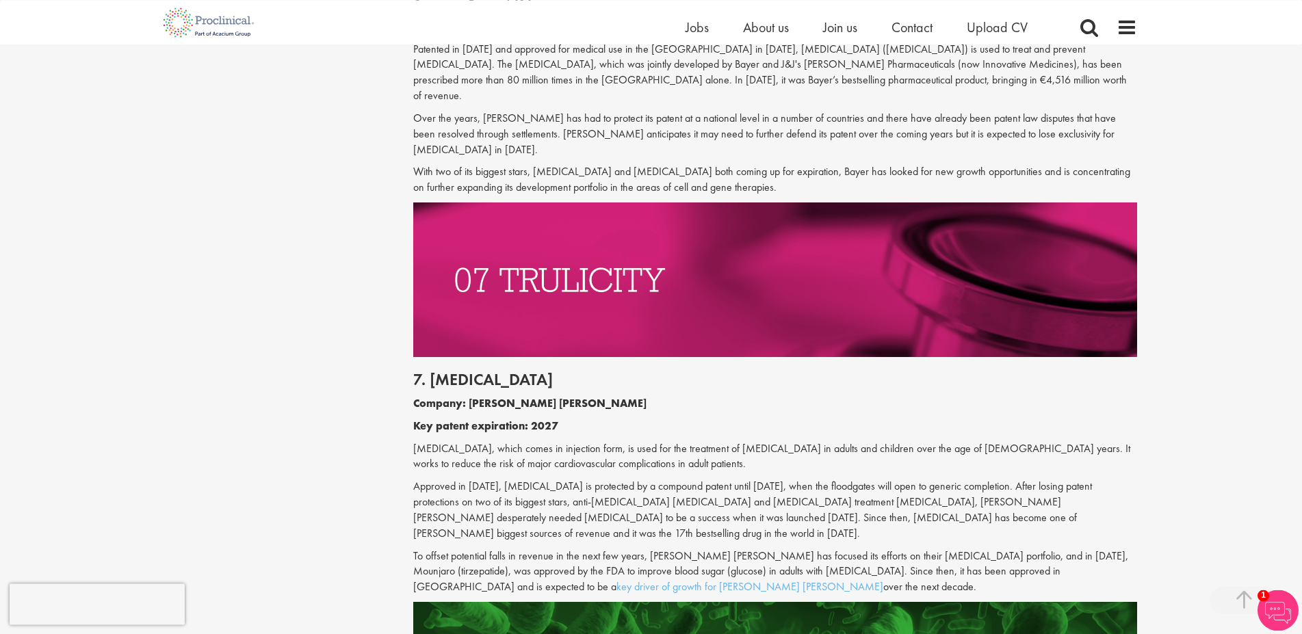
scroll to position [3001, 0]
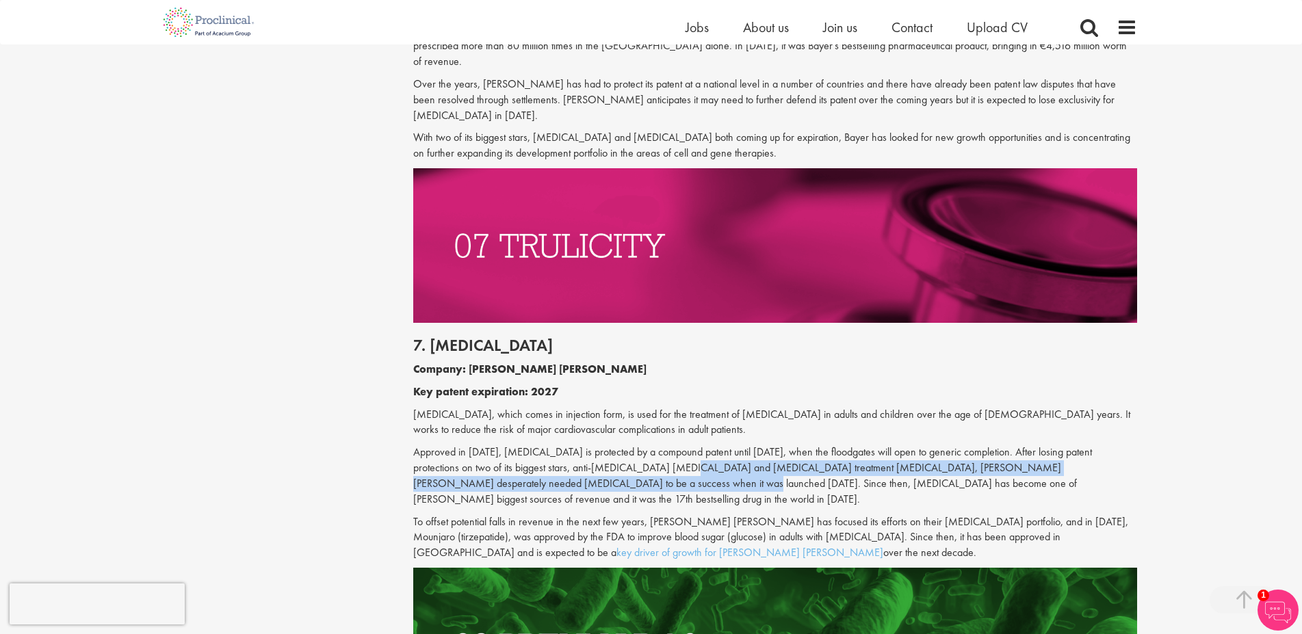
drag, startPoint x: 567, startPoint y: 411, endPoint x: 624, endPoint y: 411, distance: 57.5
click at [624, 445] on p "Approved in [DATE], [MEDICAL_DATA] is protected by a compound patent until [DAT…" at bounding box center [775, 476] width 724 height 62
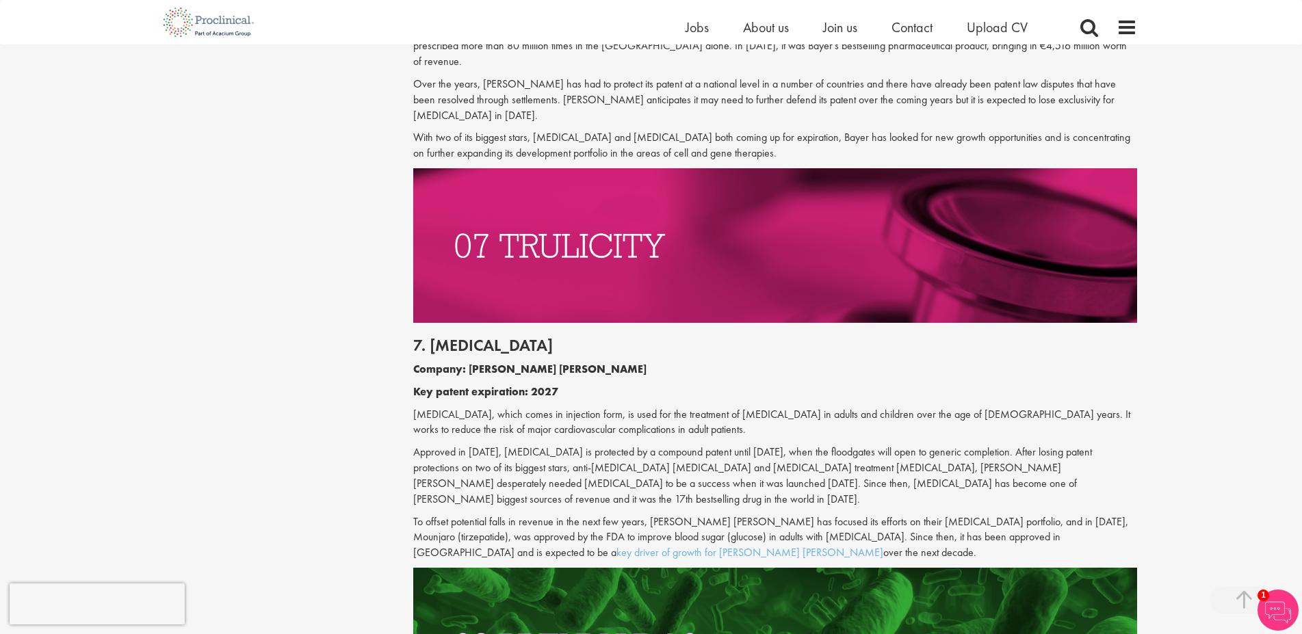
click at [580, 445] on p "Approved in [DATE], [MEDICAL_DATA] is protected by a compound patent until [DAT…" at bounding box center [775, 476] width 724 height 62
drag, startPoint x: 554, startPoint y: 422, endPoint x: 582, endPoint y: 424, distance: 27.4
click at [582, 445] on p "Approved in [DATE], [MEDICAL_DATA] is protected by a compound patent until [DAT…" at bounding box center [775, 476] width 724 height 62
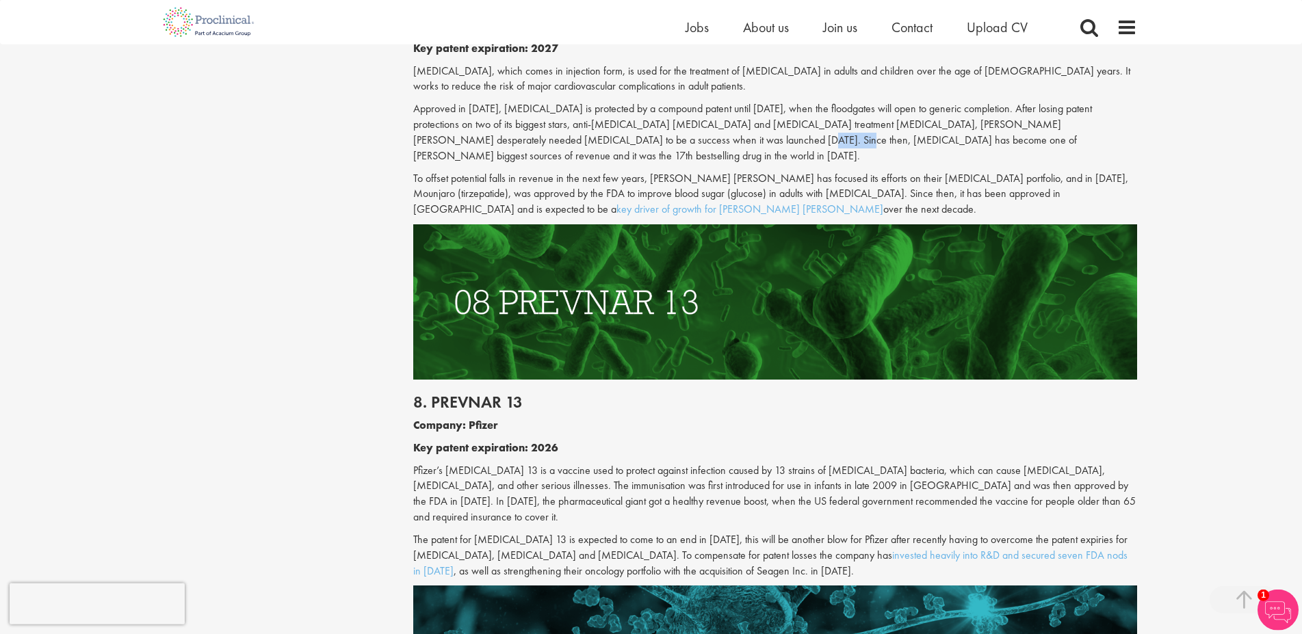
scroll to position [3350, 0]
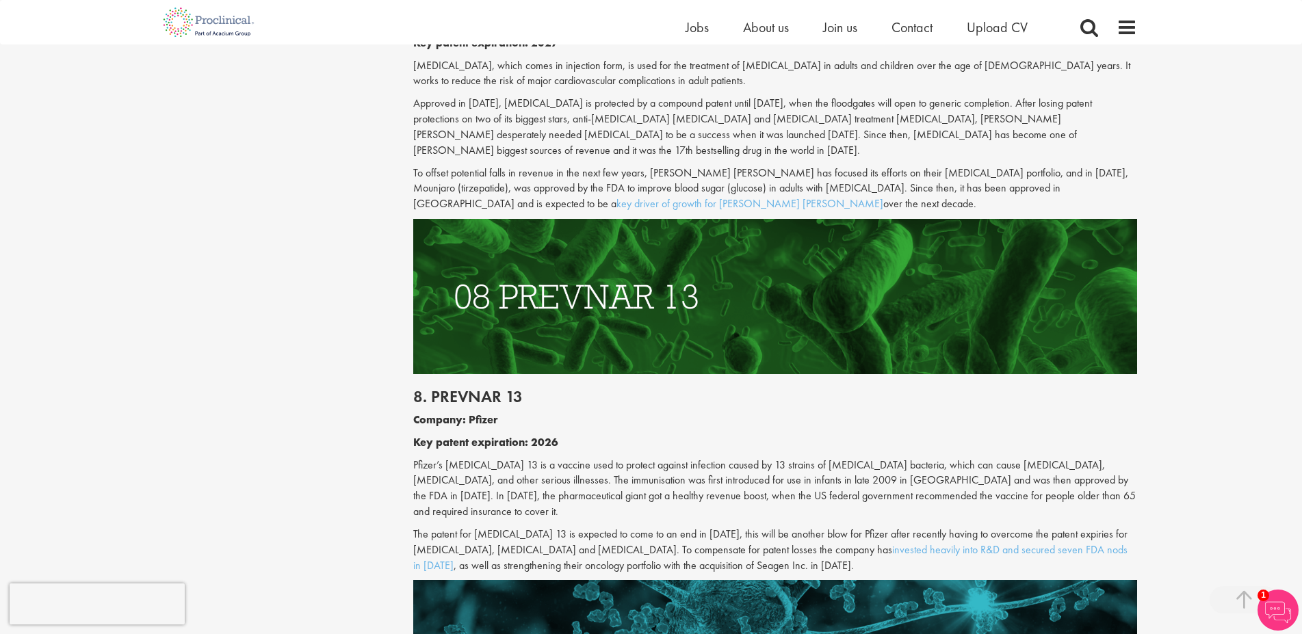
click at [491, 413] on b "Company: Pfizer" at bounding box center [455, 420] width 85 height 14
click at [662, 374] on div "8. [MEDICAL_DATA] 13 Company: Pfizer Key patent expiration: 2026 Pfizer’s [MEDI…" at bounding box center [775, 477] width 744 height 207
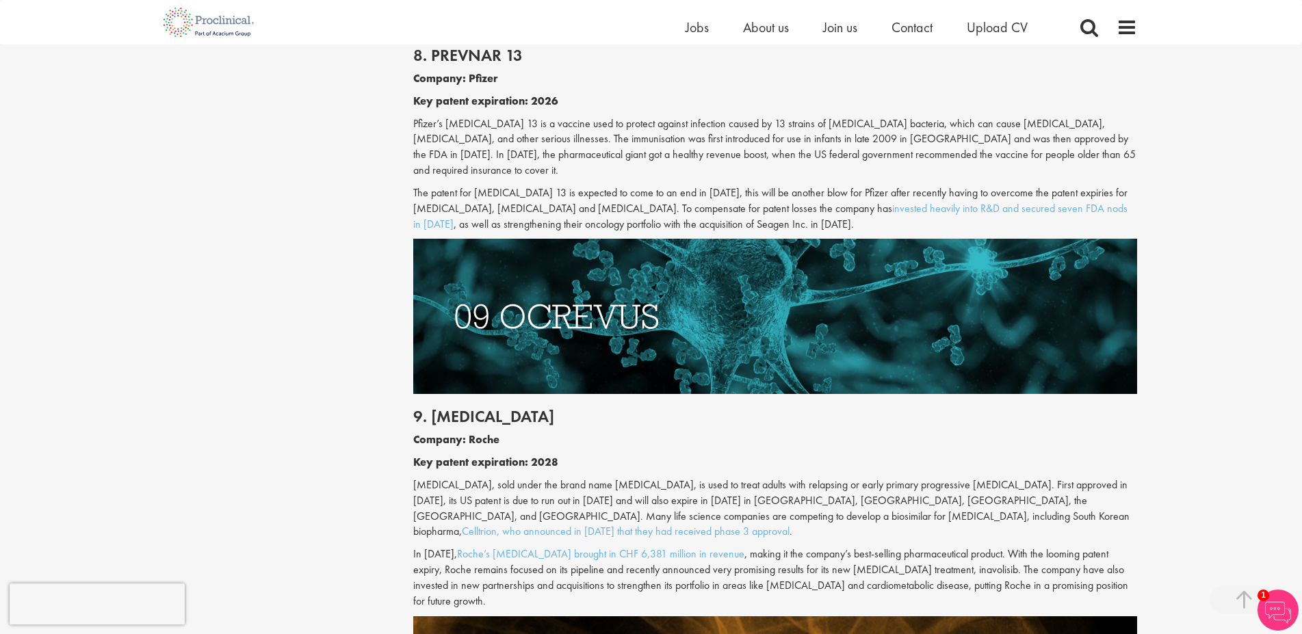
scroll to position [3699, 0]
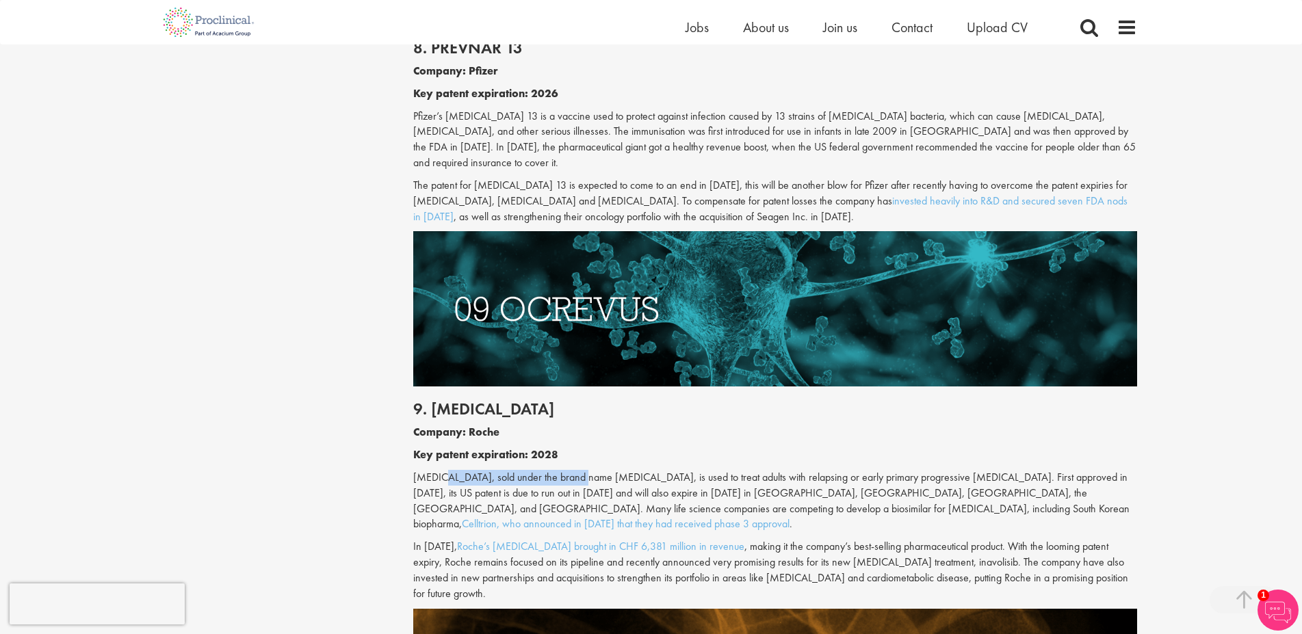
drag, startPoint x: 473, startPoint y: 384, endPoint x: 621, endPoint y: 382, distance: 148.5
click at [604, 470] on p "[MEDICAL_DATA], sold under the brand name [MEDICAL_DATA], is used to treat adul…" at bounding box center [775, 501] width 724 height 62
click at [619, 470] on p "[MEDICAL_DATA], sold under the brand name [MEDICAL_DATA], is used to treat adul…" at bounding box center [775, 501] width 724 height 62
drag, startPoint x: 415, startPoint y: 402, endPoint x: 564, endPoint y: 403, distance: 149.2
click at [564, 470] on p "[MEDICAL_DATA], sold under the brand name [MEDICAL_DATA], is used to treat adul…" at bounding box center [775, 501] width 724 height 62
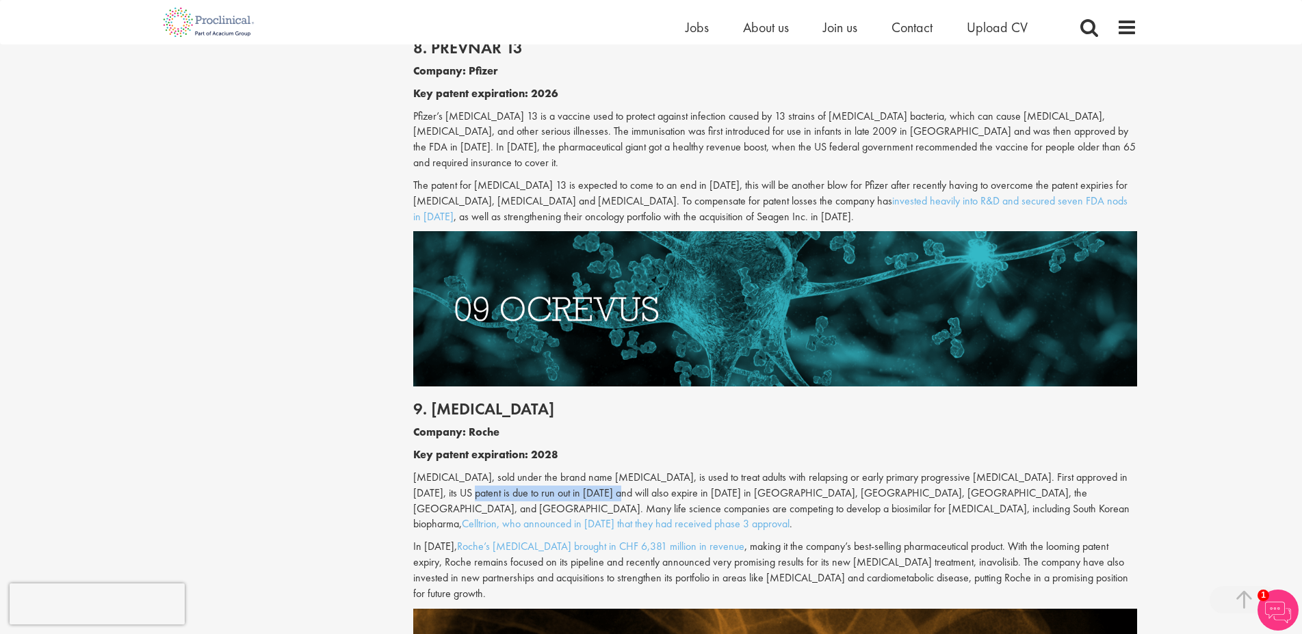
click at [526, 470] on p "[MEDICAL_DATA], sold under the brand name [MEDICAL_DATA], is used to treat adul…" at bounding box center [775, 501] width 724 height 62
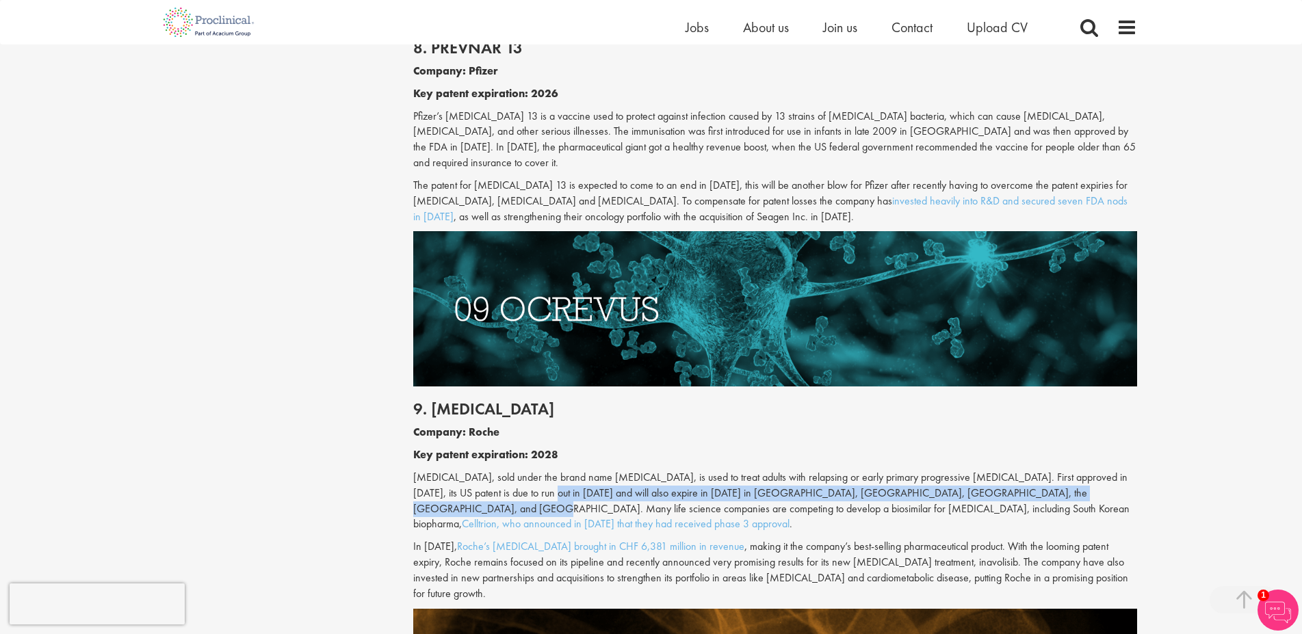
drag, startPoint x: 497, startPoint y: 400, endPoint x: 1097, endPoint y: 400, distance: 600.1
click at [1097, 470] on p "[MEDICAL_DATA], sold under the brand name [MEDICAL_DATA], is used to treat adul…" at bounding box center [775, 501] width 724 height 62
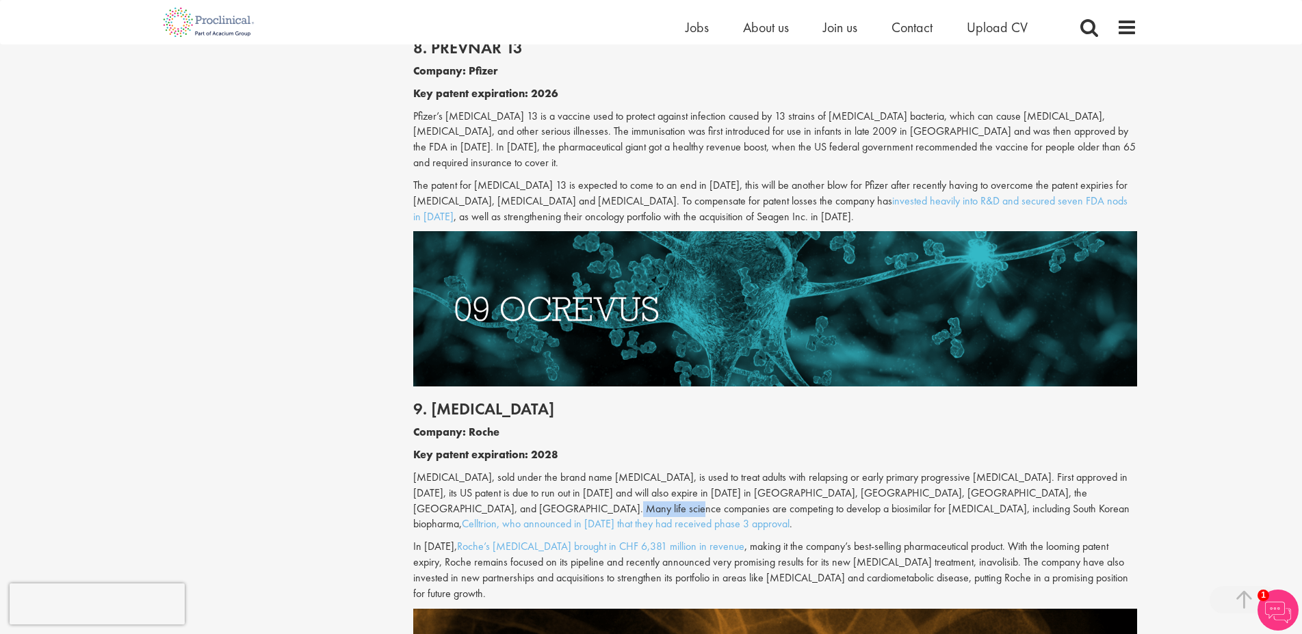
drag, startPoint x: 438, startPoint y: 419, endPoint x: 504, endPoint y: 419, distance: 65.7
click at [504, 470] on p "[MEDICAL_DATA], sold under the brand name [MEDICAL_DATA], is used to treat adul…" at bounding box center [775, 501] width 724 height 62
drag, startPoint x: 517, startPoint y: 418, endPoint x: 617, endPoint y: 417, distance: 99.9
click at [611, 470] on p "[MEDICAL_DATA], sold under the brand name [MEDICAL_DATA], is used to treat adul…" at bounding box center [775, 501] width 724 height 62
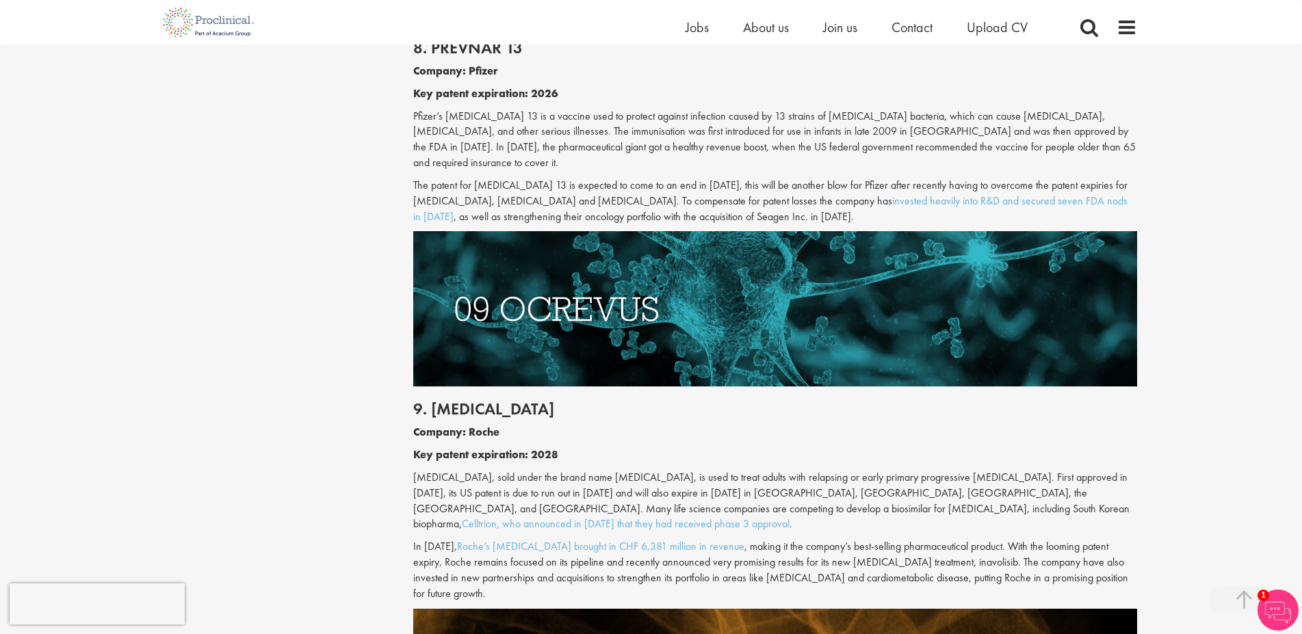
click at [898, 448] on p "Key patent expiration: 2028" at bounding box center [775, 456] width 724 height 16
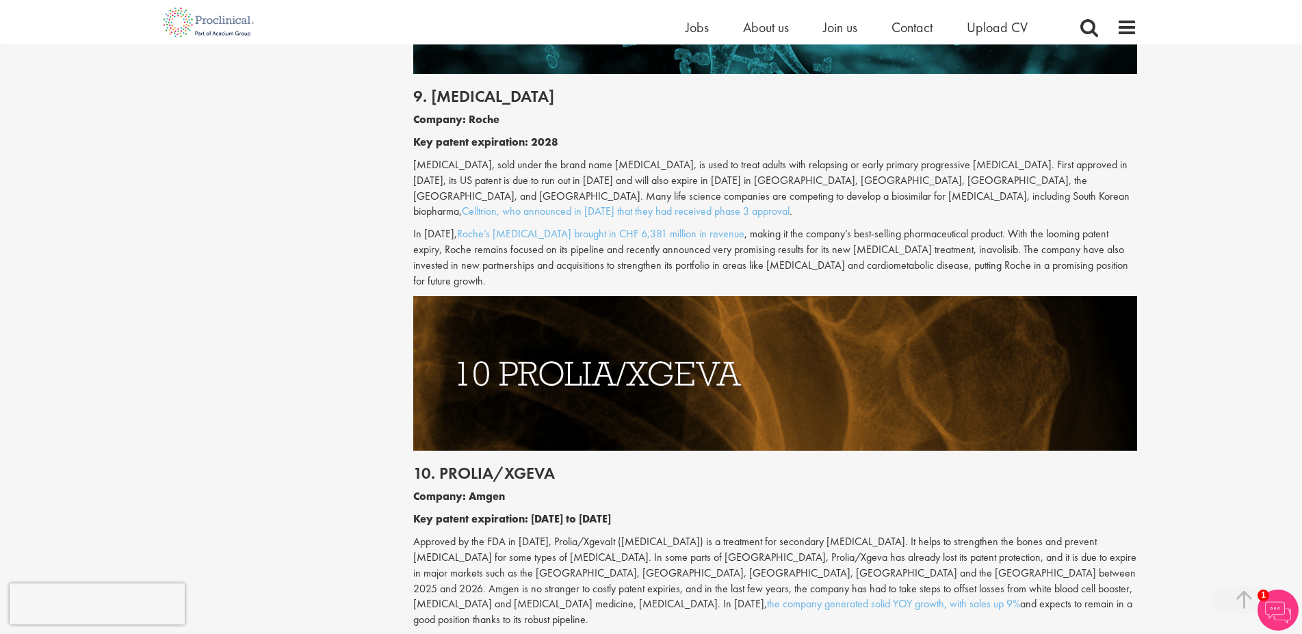
scroll to position [4048, 0]
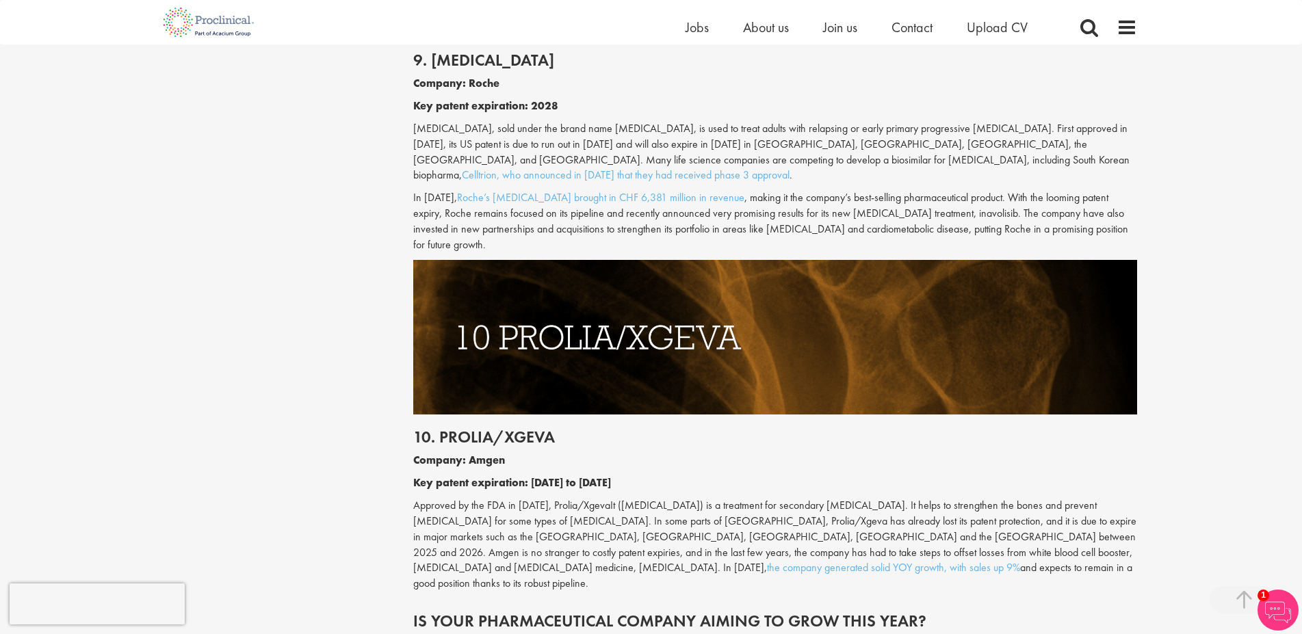
click at [480, 453] on b "Company: Amgen" at bounding box center [459, 460] width 92 height 14
click at [481, 453] on b "Company: Amgen" at bounding box center [459, 460] width 92 height 14
click at [708, 453] on p "Company: Amgen" at bounding box center [775, 461] width 724 height 16
